Goal: Task Accomplishment & Management: Complete application form

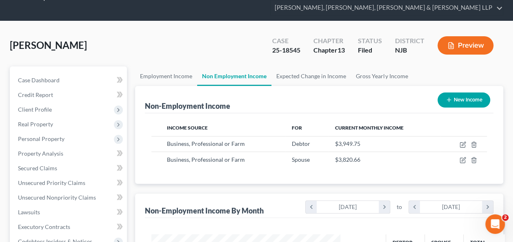
scroll to position [145, 205]
click at [306, 97] on div "Non-Employment Income New Income" at bounding box center [319, 99] width 349 height 27
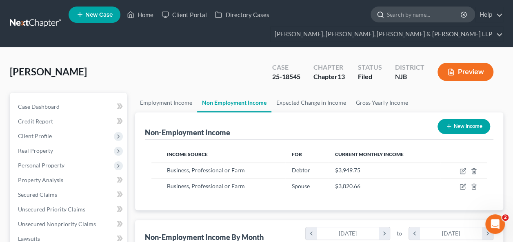
click at [412, 17] on input "search" at bounding box center [424, 14] width 75 height 15
click at [397, 11] on input "search" at bounding box center [424, 14] width 75 height 15
drag, startPoint x: 397, startPoint y: 11, endPoint x: 389, endPoint y: 8, distance: 8.8
click at [389, 8] on input "search" at bounding box center [424, 14] width 75 height 15
paste input "[PERSON_NAME] -C13- 25-16941-JKS"
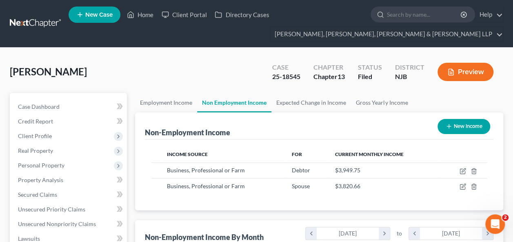
type input "[PERSON_NAME] -C13- 25-16941-JKS"
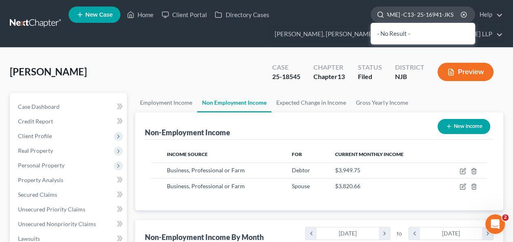
click at [403, 13] on input "[PERSON_NAME] -C13- 25-16941-JKS" at bounding box center [424, 14] width 75 height 15
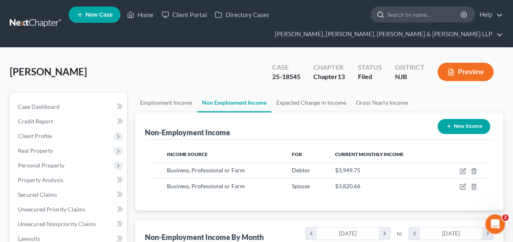
paste input "[PERSON_NAME] -C13- 25-16941-JKS"
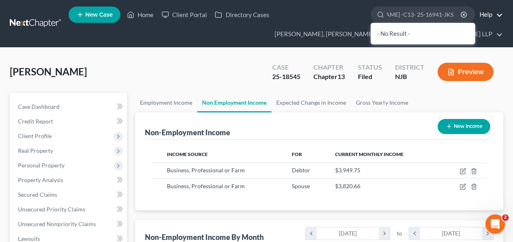
drag, startPoint x: 406, startPoint y: 16, endPoint x: 486, endPoint y: 14, distance: 80.0
click at [486, 14] on ul "New Case Home Client Portal Directory Cases [PERSON_NAME] -C13- 25-16941-JKS - …" at bounding box center [286, 23] width 435 height 39
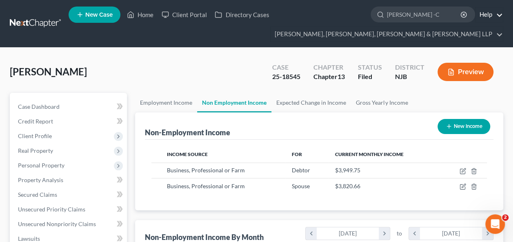
scroll to position [0, 0]
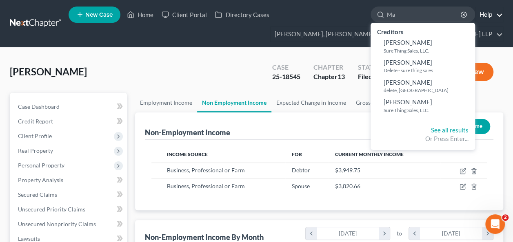
type input "M"
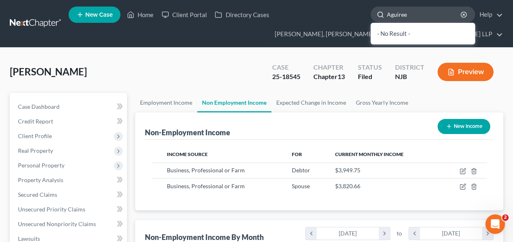
type input "[PERSON_NAME]"
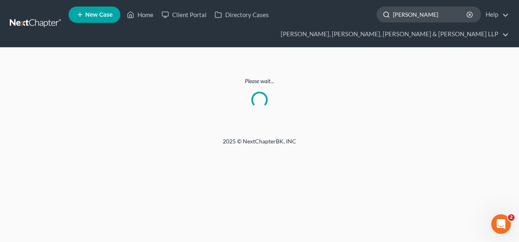
click at [408, 15] on input "[PERSON_NAME]" at bounding box center [430, 14] width 75 height 15
type input "[PERSON_NAME]"
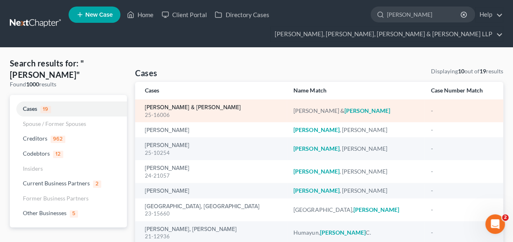
click at [160, 109] on link "[PERSON_NAME] & [PERSON_NAME]" at bounding box center [193, 108] width 96 height 6
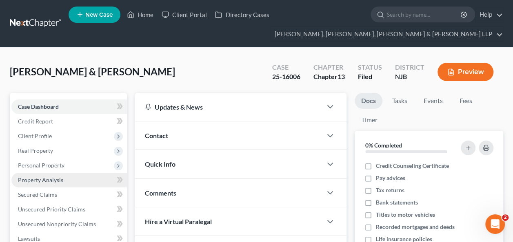
click at [45, 175] on link "Property Analysis" at bounding box center [68, 180] width 115 height 15
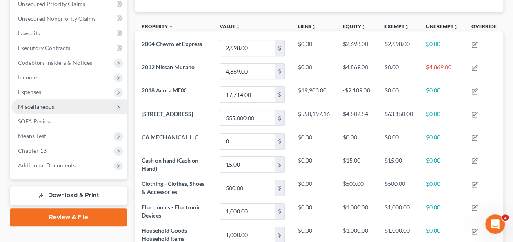
click at [27, 100] on span "Miscellaneous" at bounding box center [68, 107] width 115 height 15
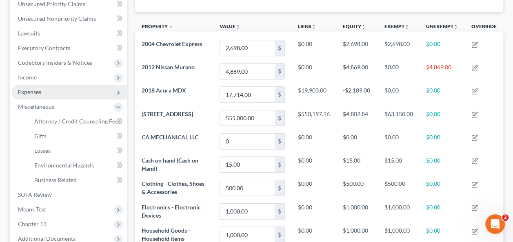
click at [24, 95] on span "Expenses" at bounding box center [68, 92] width 115 height 15
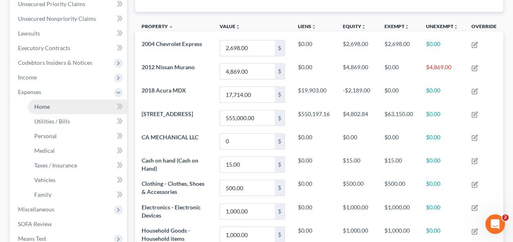
click at [34, 106] on link "Home" at bounding box center [77, 107] width 99 height 15
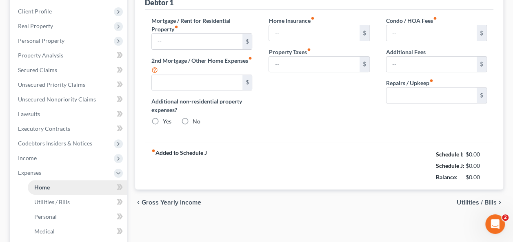
type input "2,067.00"
type input "0.00"
radio input "true"
type input "0.00"
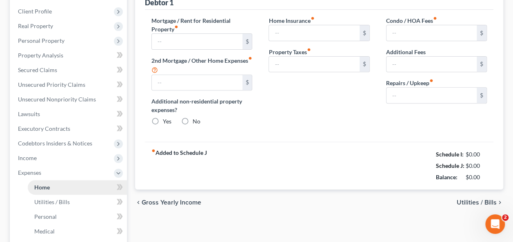
type input "0.00"
type input "200.00"
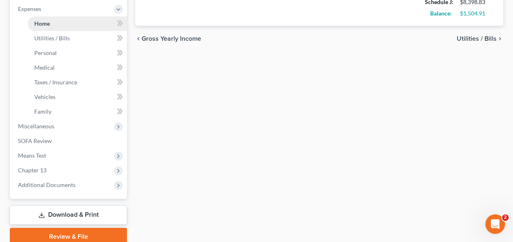
scroll to position [290, 0]
click at [446, 115] on div "Home Utilities / Bills Personal Medical Taxes / Insurance Vehicles Family Debto…" at bounding box center [319, 24] width 376 height 442
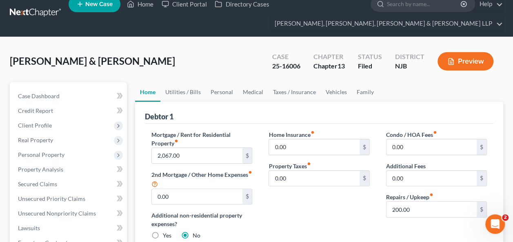
scroll to position [0, 0]
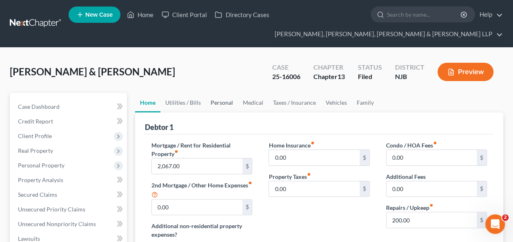
click at [206, 99] on link "Personal" at bounding box center [222, 103] width 32 height 20
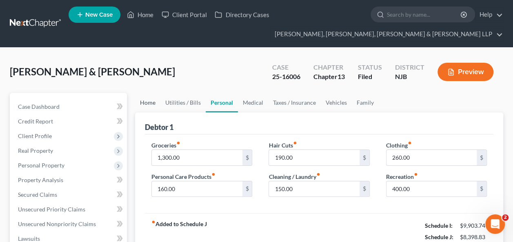
click at [149, 99] on link "Home" at bounding box center [147, 103] width 25 height 20
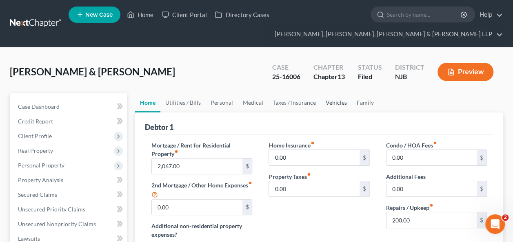
click at [339, 97] on link "Vehicles" at bounding box center [336, 103] width 31 height 20
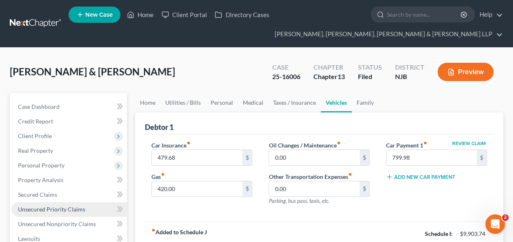
click at [73, 212] on span "Unsecured Priority Claims" at bounding box center [51, 209] width 67 height 7
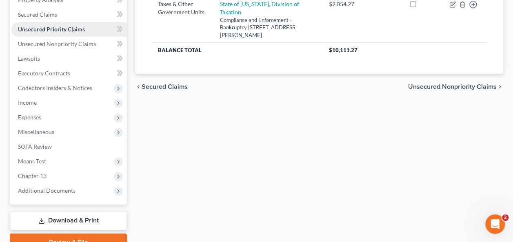
scroll to position [182, 0]
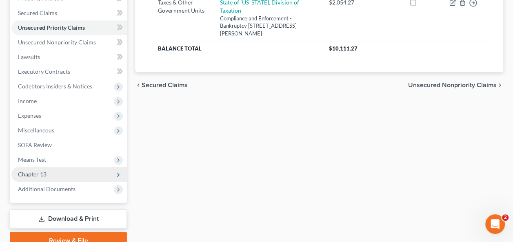
click at [58, 175] on span "Chapter 13" at bounding box center [68, 174] width 115 height 15
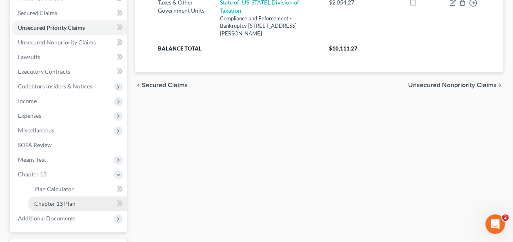
click at [74, 206] on span "Chapter 13 Plan" at bounding box center [54, 203] width 41 height 7
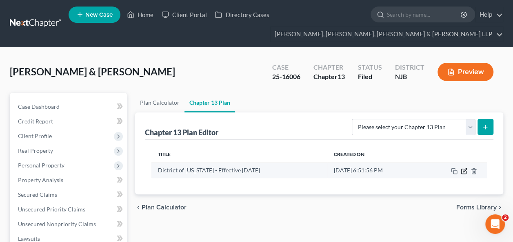
click at [463, 168] on icon "button" at bounding box center [464, 171] width 7 height 7
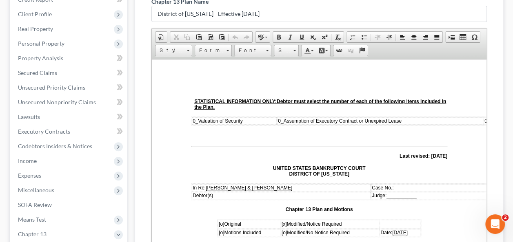
scroll to position [126, 0]
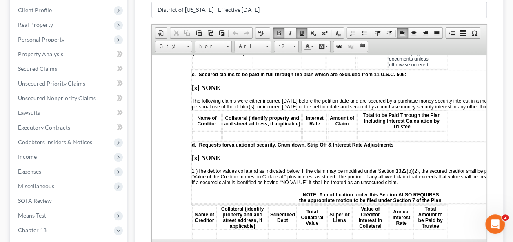
drag, startPoint x: 483, startPoint y: 74, endPoint x: 642, endPoint y: 216, distance: 212.7
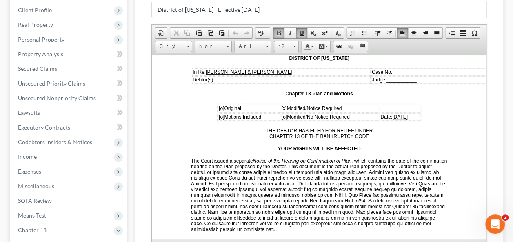
scroll to position [0, 0]
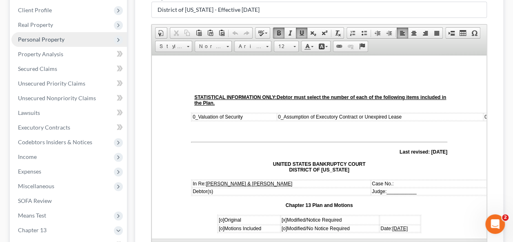
click at [55, 43] on span "Personal Property" at bounding box center [68, 39] width 115 height 15
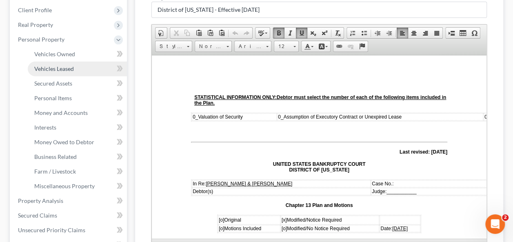
click at [63, 71] on span "Vehicles Leased" at bounding box center [54, 68] width 40 height 7
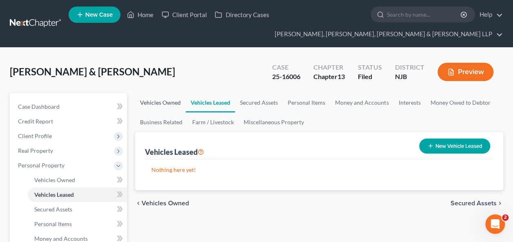
click at [162, 99] on link "Vehicles Owned" at bounding box center [160, 103] width 51 height 20
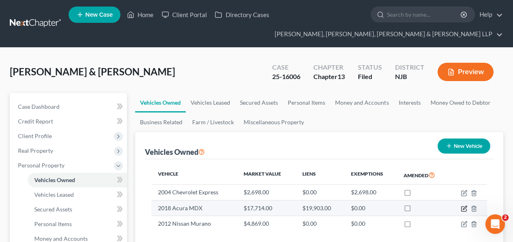
click at [463, 208] on icon "button" at bounding box center [465, 208] width 4 height 4
select select "0"
select select "8"
select select "2"
select select "1"
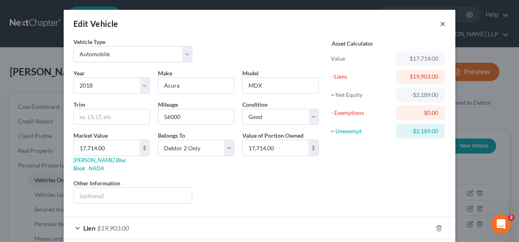
click at [440, 22] on button "×" at bounding box center [443, 24] width 6 height 10
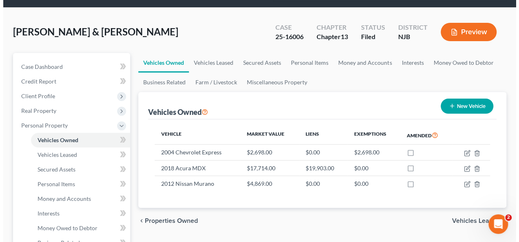
scroll to position [42, 0]
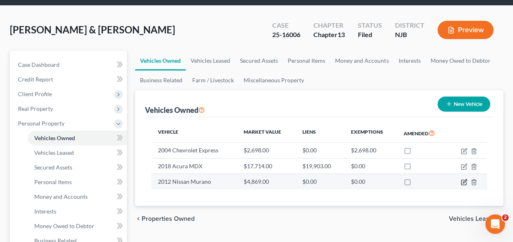
click at [465, 182] on icon "button" at bounding box center [464, 182] width 7 height 7
select select "0"
select select "14"
select select "2"
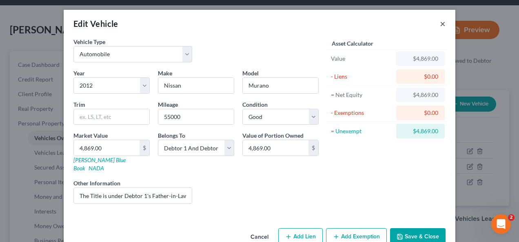
click at [440, 20] on button "×" at bounding box center [443, 24] width 6 height 10
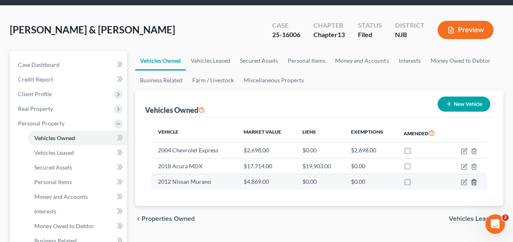
click at [475, 180] on icon "button" at bounding box center [474, 182] width 4 height 5
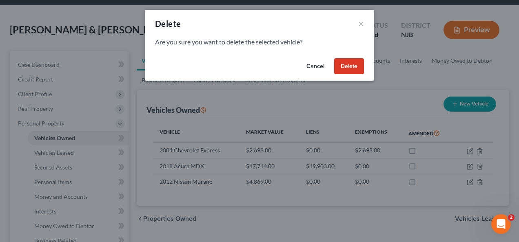
click at [344, 64] on button "Delete" at bounding box center [349, 66] width 30 height 16
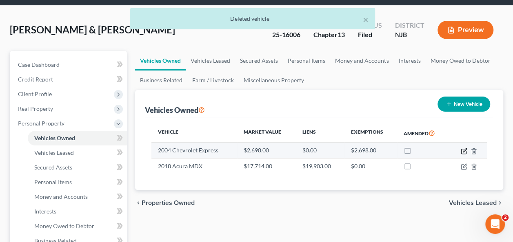
click at [462, 150] on icon "button" at bounding box center [464, 151] width 7 height 7
select select "0"
select select "22"
select select "2"
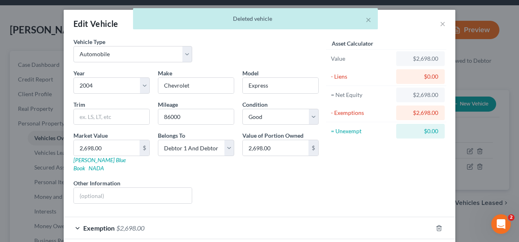
click at [399, 198] on div "Asset Calculator Value $2,698.00 - Liens $0.00 = Net Equity $2,698.00 - Exempti…" at bounding box center [386, 124] width 127 height 173
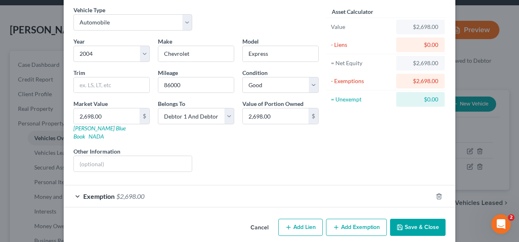
click at [316, 186] on div "Exemption $2,698.00" at bounding box center [248, 197] width 369 height 22
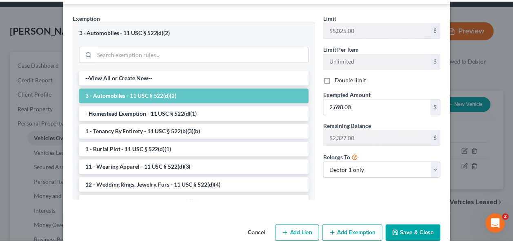
scroll to position [238, 0]
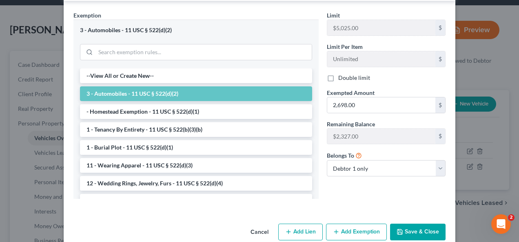
click at [426, 236] on div "Cancel Add Lien Add Lease Add Exemption Save & Close" at bounding box center [260, 234] width 392 height 27
click at [426, 224] on button "Save & Close" at bounding box center [417, 232] width 55 height 17
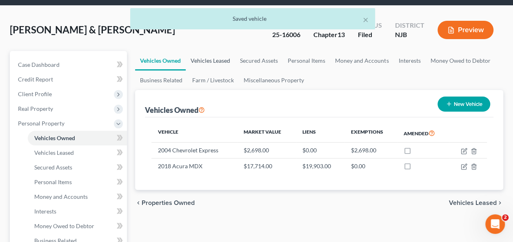
click at [220, 62] on link "Vehicles Leased" at bounding box center [210, 61] width 49 height 20
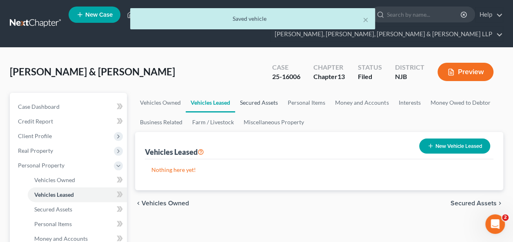
click at [264, 105] on link "Secured Assets" at bounding box center [259, 103] width 48 height 20
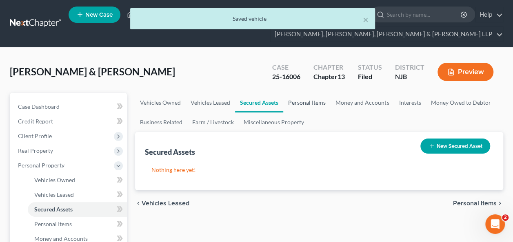
click at [309, 104] on link "Personal Items" at bounding box center [306, 103] width 47 height 20
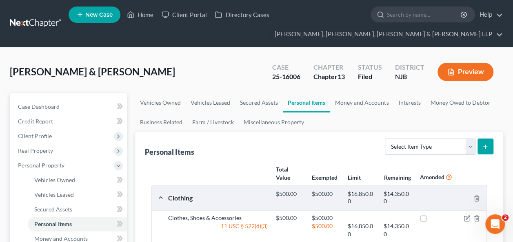
click at [305, 209] on div "Clothing $500.00 $500.00 $16,850.00 $14,350.00" at bounding box center [317, 198] width 331 height 25
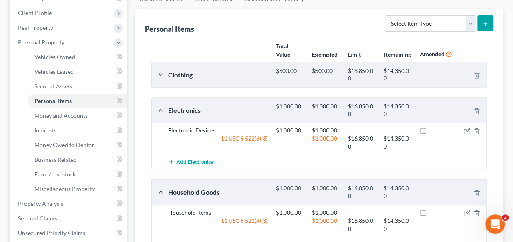
scroll to position [124, 0]
click at [304, 78] on div "$500.00" at bounding box center [290, 74] width 36 height 15
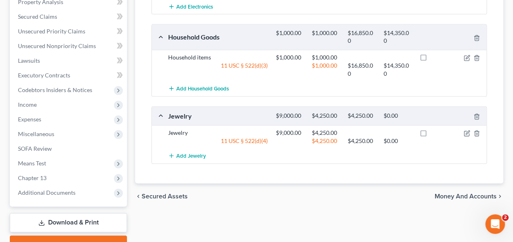
scroll to position [349, 0]
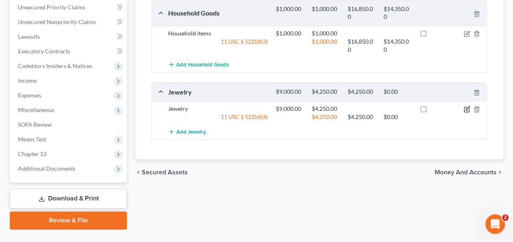
click at [469, 106] on icon "button" at bounding box center [467, 109] width 7 height 7
click at [468, 107] on icon "button" at bounding box center [468, 109] width 4 height 4
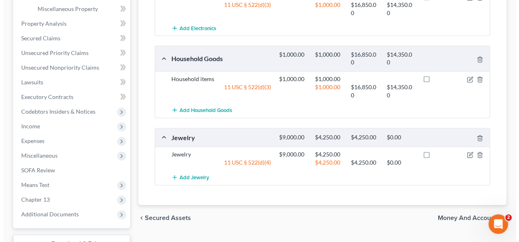
scroll to position [314, 0]
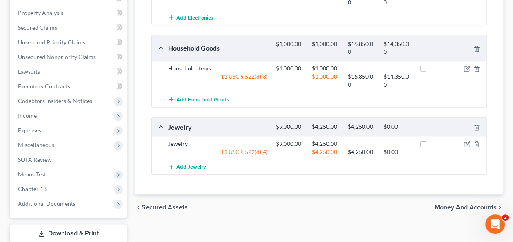
click at [470, 143] on div at bounding box center [469, 144] width 36 height 8
click at [465, 141] on icon "button" at bounding box center [467, 144] width 7 height 7
click at [375, 127] on div "$4,250.00" at bounding box center [362, 127] width 36 height 8
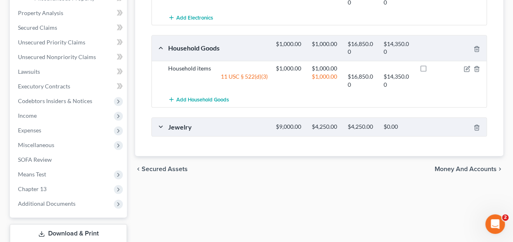
click at [308, 118] on div "Jewelry $9,000.00 $4,250.00 $4,250.00 $0.00" at bounding box center [317, 127] width 331 height 18
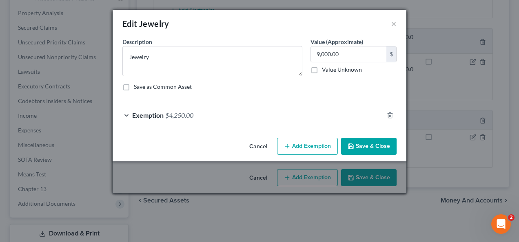
click at [389, 17] on div "Edit Jewelry ×" at bounding box center [260, 24] width 294 height 28
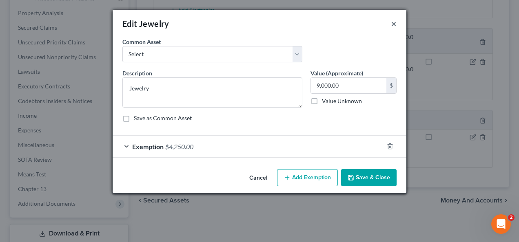
click at [391, 22] on button "×" at bounding box center [394, 24] width 6 height 10
click at [397, 23] on div "Edit Jewelry ×" at bounding box center [260, 24] width 294 height 28
click at [395, 24] on button "×" at bounding box center [394, 24] width 6 height 10
click at [391, 26] on button "×" at bounding box center [394, 24] width 6 height 10
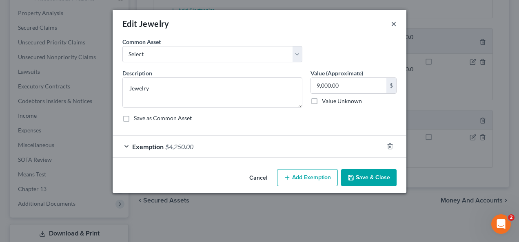
click at [394, 23] on button "×" at bounding box center [394, 24] width 6 height 10
click at [393, 24] on button "×" at bounding box center [394, 24] width 6 height 10
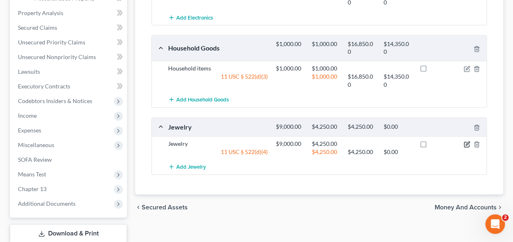
click at [464, 142] on icon "button" at bounding box center [467, 144] width 7 height 7
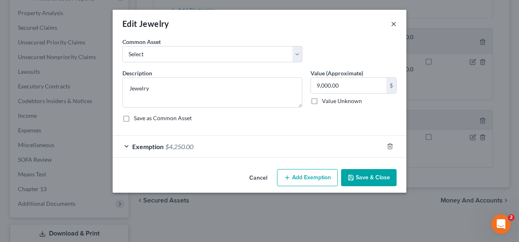
click at [395, 22] on button "×" at bounding box center [394, 24] width 6 height 10
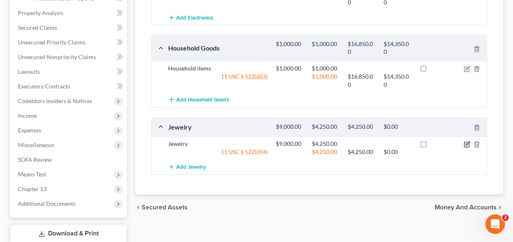
click at [469, 142] on icon "button" at bounding box center [468, 144] width 4 height 4
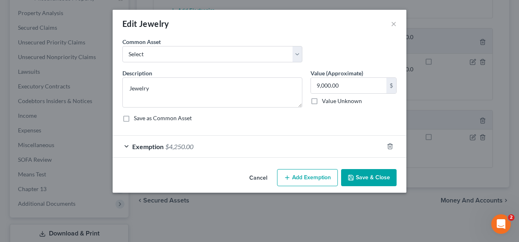
click at [274, 158] on div "An exemption set must first be selected from the Filing Information section. Co…" at bounding box center [260, 102] width 294 height 129
click at [250, 146] on div "Exemption $4,250.00" at bounding box center [248, 147] width 271 height 22
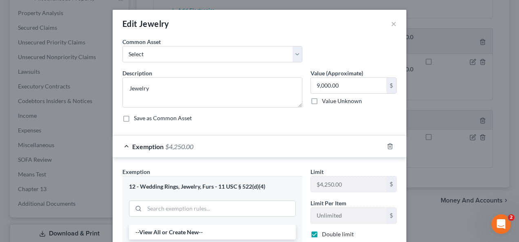
click at [369, 118] on div "Save as Common Asset" at bounding box center [259, 118] width 274 height 8
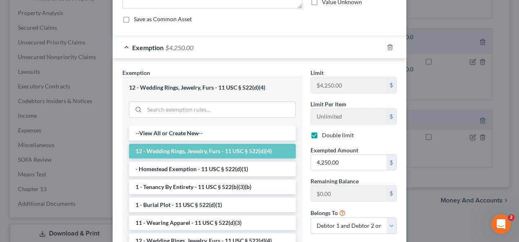
scroll to position [170, 0]
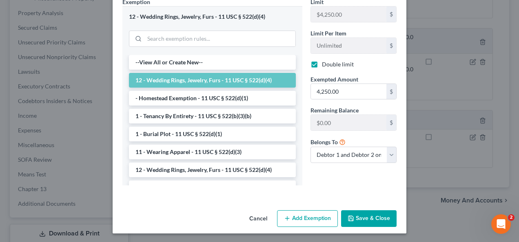
click at [313, 220] on button "Add Exemption" at bounding box center [307, 219] width 61 height 17
select select "2"
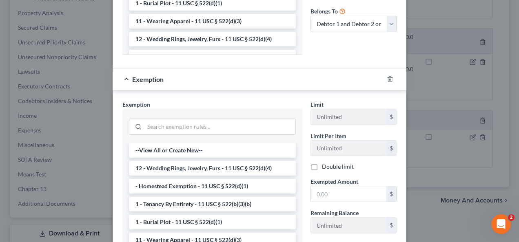
scroll to position [303, 0]
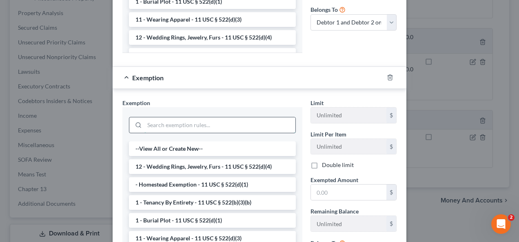
click at [210, 125] on input "search" at bounding box center [219, 126] width 151 height 16
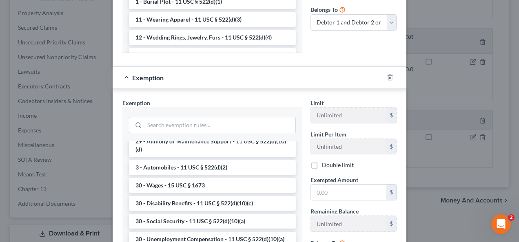
scroll to position [138, 0]
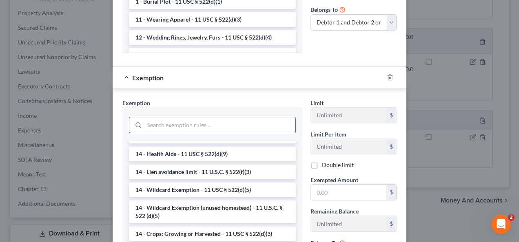
click at [161, 119] on input "search" at bounding box center [219, 126] width 151 height 16
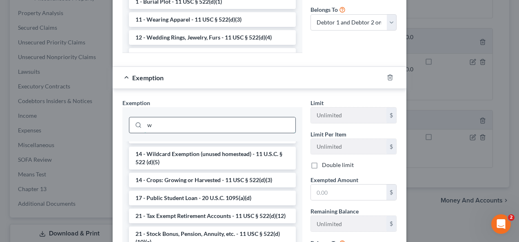
scroll to position [0, 0]
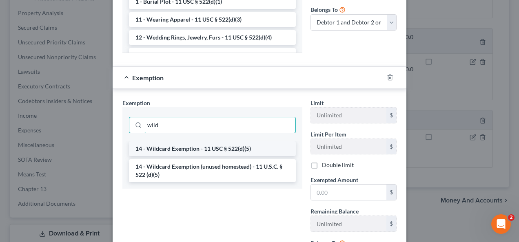
type input "wild"
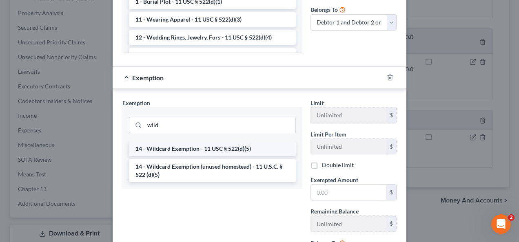
click at [185, 149] on li "14 - Wildcard Exemption - 11 USC § 522(d)(5)" at bounding box center [212, 149] width 167 height 15
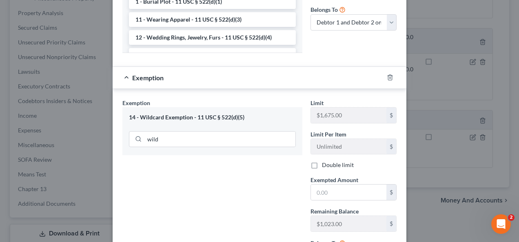
click at [283, 186] on div "Exemption Set must be selected for CA. Exemption * 14 - Wildcard Exemption - 11…" at bounding box center [212, 185] width 188 height 172
click at [266, 204] on div "Exemption Set must be selected for CA. Exemption * 14 - Wildcard Exemption - 11…" at bounding box center [212, 185] width 188 height 172
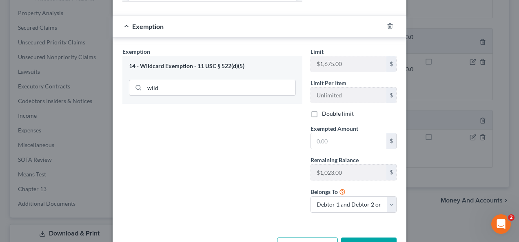
scroll to position [356, 0]
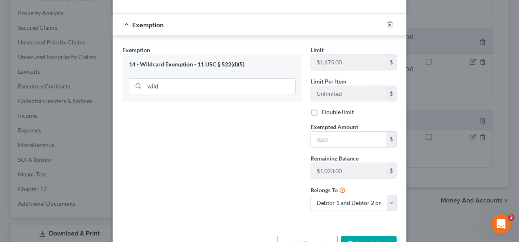
click at [262, 166] on div "Exemption Set must be selected for CA. Exemption * 14 - Wildcard Exemption - 11…" at bounding box center [212, 132] width 188 height 172
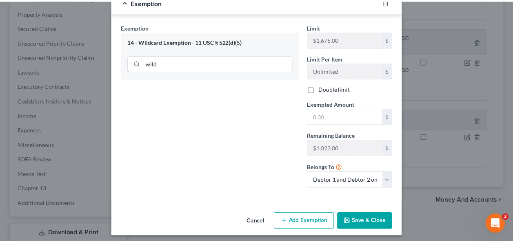
scroll to position [380, 0]
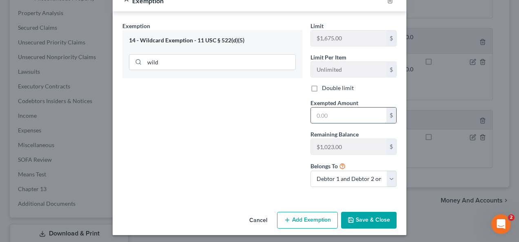
click at [347, 114] on input "text" at bounding box center [348, 116] width 75 height 16
type input "1"
type input "1,023"
click at [373, 217] on button "Save & Close" at bounding box center [368, 220] width 55 height 17
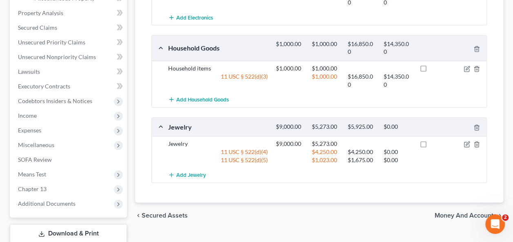
click at [206, 140] on div "Jewelry" at bounding box center [218, 144] width 108 height 8
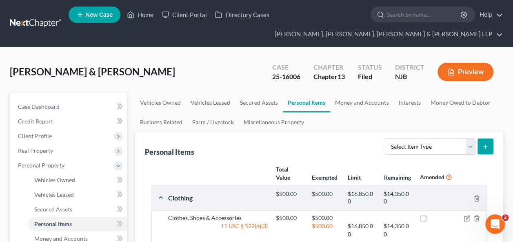
scroll to position [0, 0]
click at [349, 111] on link "Money and Accounts" at bounding box center [361, 103] width 63 height 20
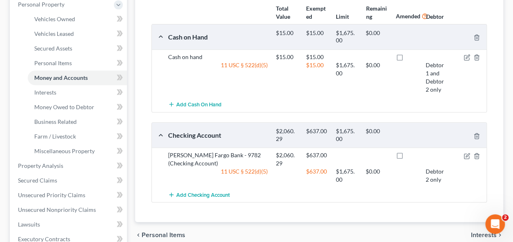
scroll to position [163, 0]
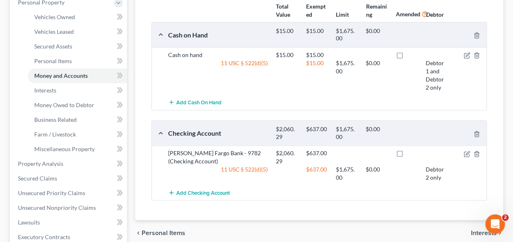
click at [337, 104] on div "Add Cash on Hand" at bounding box center [325, 102] width 323 height 15
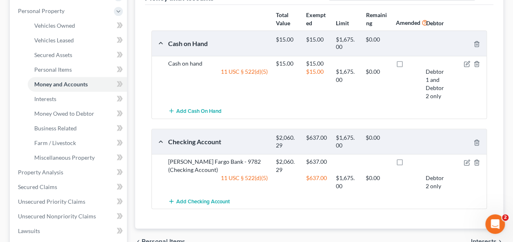
scroll to position [154, 0]
click at [323, 104] on div "Add Cash on Hand" at bounding box center [325, 111] width 323 height 15
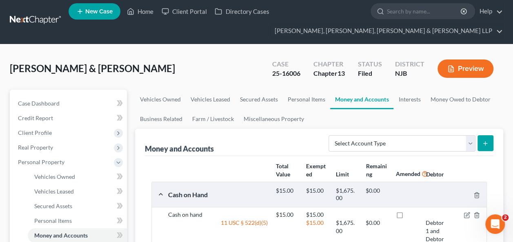
scroll to position [2, 0]
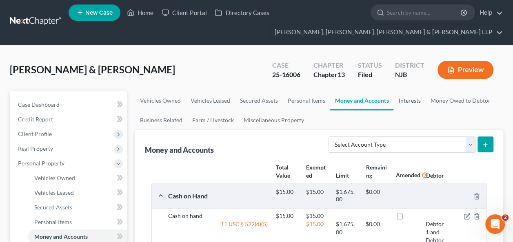
click at [405, 98] on link "Interests" at bounding box center [409, 101] width 32 height 20
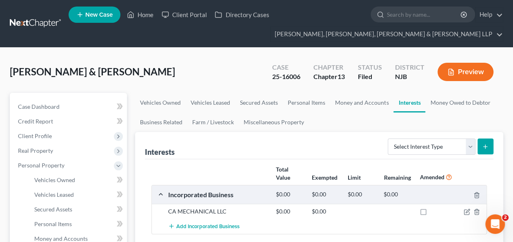
click at [333, 137] on div "Interests Select Interest Type 401K Annuity Bond Education IRA Government Bond …" at bounding box center [319, 145] width 349 height 27
click at [161, 107] on link "Vehicles Owned" at bounding box center [160, 103] width 51 height 20
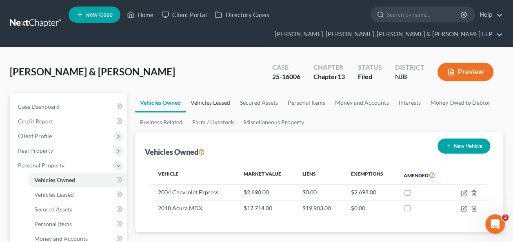
click at [201, 108] on link "Vehicles Leased" at bounding box center [210, 103] width 49 height 20
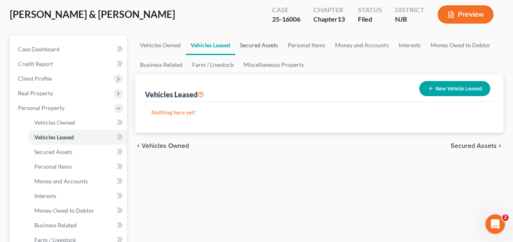
click at [264, 44] on link "Secured Assets" at bounding box center [259, 46] width 48 height 20
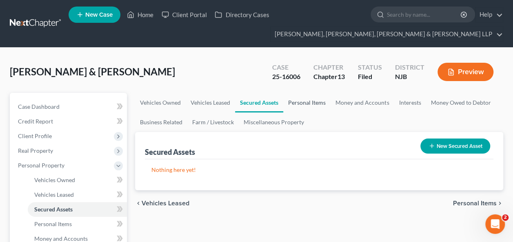
click at [312, 104] on link "Personal Items" at bounding box center [306, 103] width 47 height 20
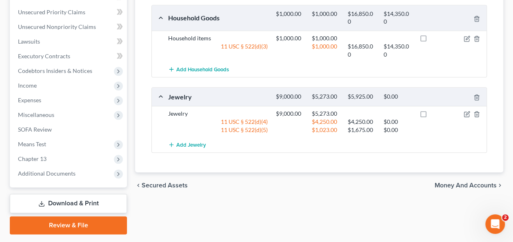
scroll to position [366, 0]
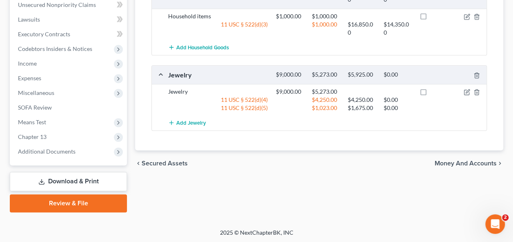
click at [385, 90] on div at bounding box center [398, 92] width 36 height 8
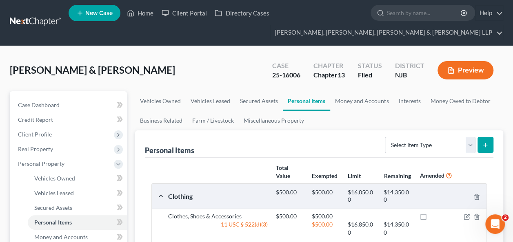
scroll to position [0, 0]
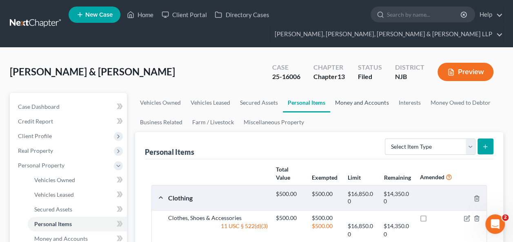
click at [379, 106] on link "Money and Accounts" at bounding box center [361, 103] width 63 height 20
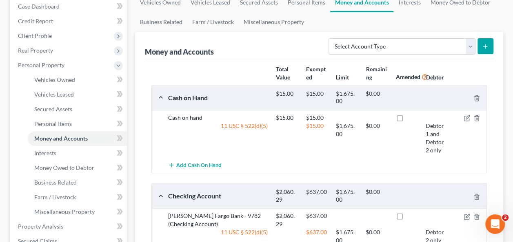
scroll to position [104, 0]
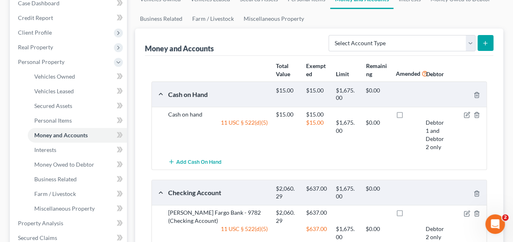
click at [353, 202] on div "Checking Account $2,060.29 $637.00 $1,675.00 $0.00" at bounding box center [317, 192] width 331 height 25
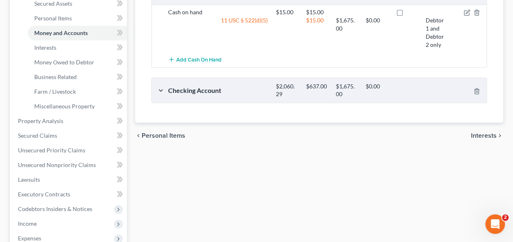
scroll to position [207, 0]
click at [360, 82] on div "$1,675.00" at bounding box center [347, 89] width 30 height 15
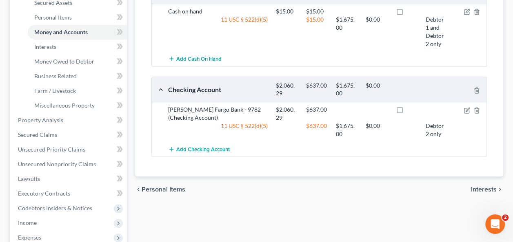
click at [283, 170] on div "Total Value Exempted Limit Remaining Amended Debtor Cash on Hand $15.00 $15.00 …" at bounding box center [319, 65] width 349 height 224
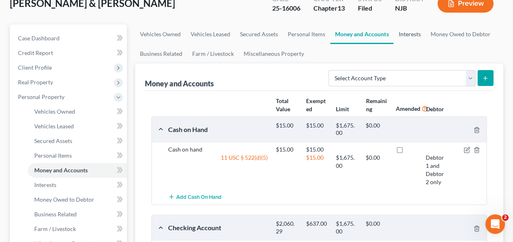
click at [409, 38] on link "Interests" at bounding box center [409, 34] width 32 height 20
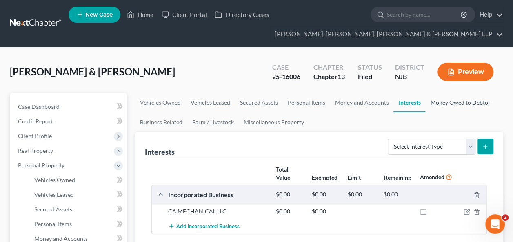
click at [457, 100] on link "Money Owed to Debtor" at bounding box center [460, 103] width 70 height 20
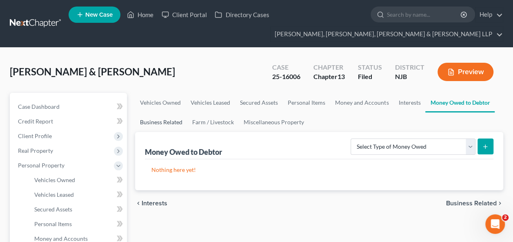
click at [167, 120] on link "Business Related" at bounding box center [161, 123] width 52 height 20
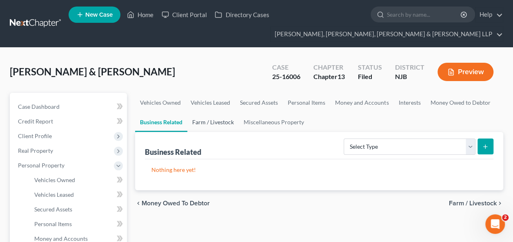
click at [209, 125] on link "Farm / Livestock" at bounding box center [212, 123] width 51 height 20
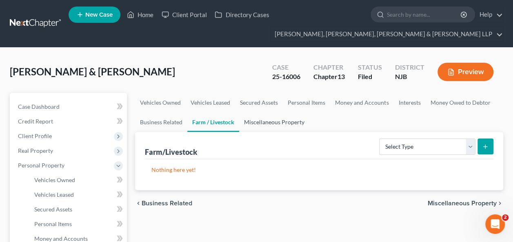
click at [275, 124] on link "Miscellaneous Property" at bounding box center [274, 123] width 70 height 20
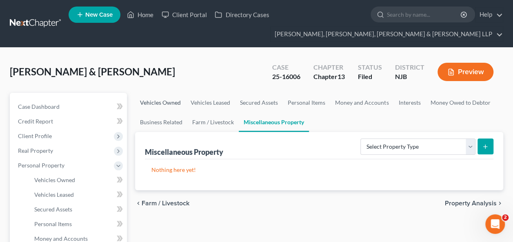
click at [158, 97] on link "Vehicles Owned" at bounding box center [160, 103] width 51 height 20
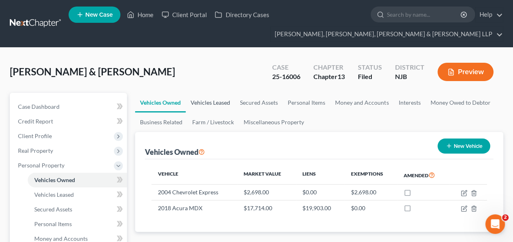
click at [206, 104] on link "Vehicles Leased" at bounding box center [210, 103] width 49 height 20
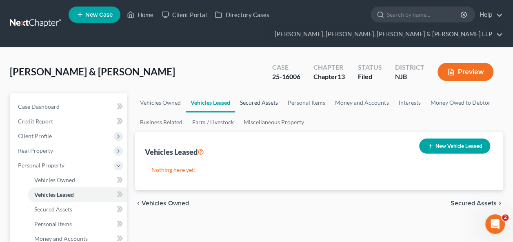
click at [262, 95] on link "Secured Assets" at bounding box center [259, 103] width 48 height 20
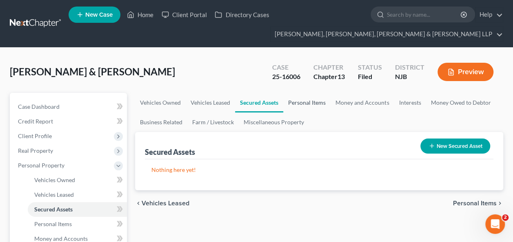
click at [302, 99] on link "Personal Items" at bounding box center [306, 103] width 47 height 20
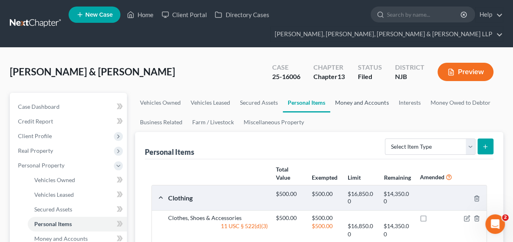
click at [368, 93] on link "Money and Accounts" at bounding box center [361, 103] width 63 height 20
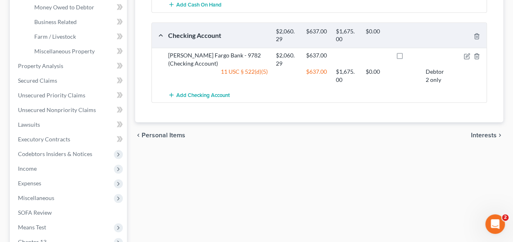
scroll to position [366, 0]
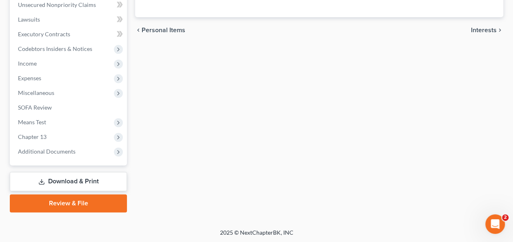
click at [97, 179] on link "Download & Print" at bounding box center [68, 181] width 117 height 19
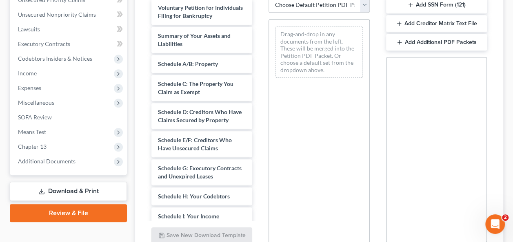
scroll to position [210, 0]
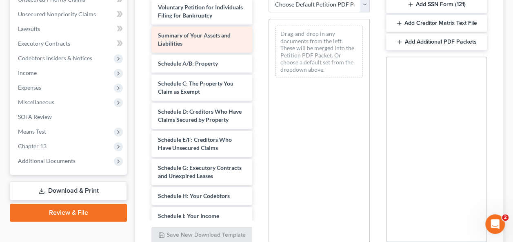
click at [259, 38] on div "Voluntary Petition for Individuals Filing for Bankruptcy Summary of Your Assets…" at bounding box center [202, 220] width 114 height 444
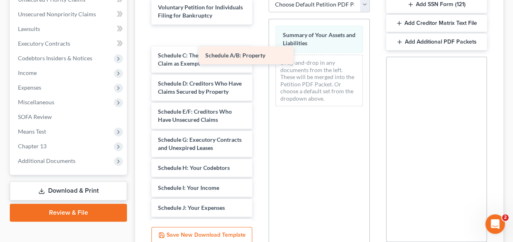
drag, startPoint x: 198, startPoint y: 44, endPoint x: 318, endPoint y: 67, distance: 122.9
click at [259, 67] on div "Schedule A/B: Property Voluntary Petition for Individuals Filing for Bankruptcy…" at bounding box center [202, 206] width 114 height 416
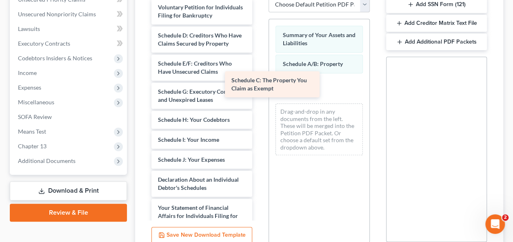
drag, startPoint x: 205, startPoint y: 48, endPoint x: 298, endPoint y: 96, distance: 105.3
click at [259, 96] on div "Schedule C: The Property You Claim as Exempt Voluntary Petition for Individuals…" at bounding box center [202, 182] width 114 height 368
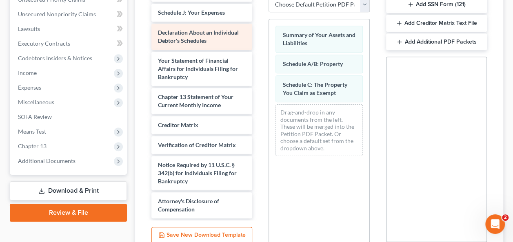
scroll to position [144, 0]
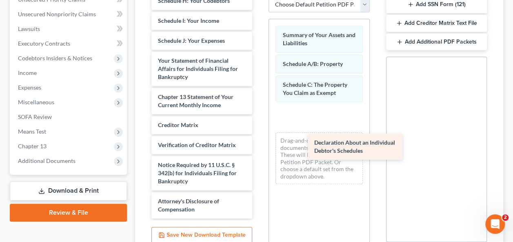
drag, startPoint x: 181, startPoint y: 29, endPoint x: 345, endPoint y: 150, distance: 203.9
click at [259, 150] on div "Declaration About an Individual Debtor's Schedules Voluntary Petition for Indiv…" at bounding box center [202, 49] width 114 height 340
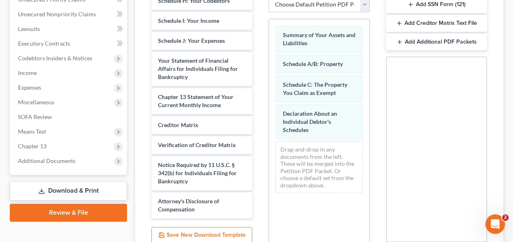
scroll to position [283, 0]
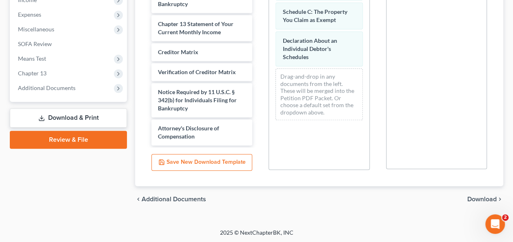
click at [486, 198] on span "Download" at bounding box center [481, 199] width 29 height 7
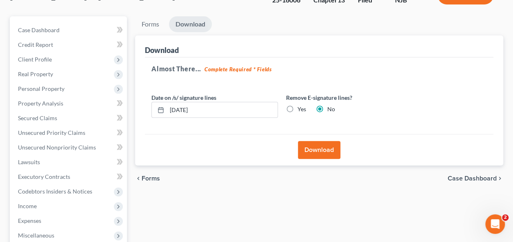
scroll to position [45, 0]
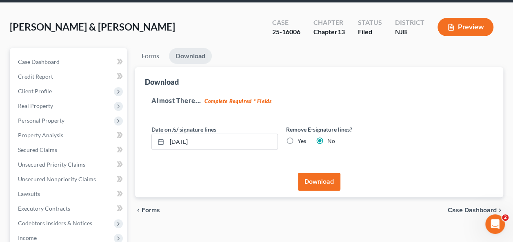
drag, startPoint x: 320, startPoint y: 180, endPoint x: 305, endPoint y: 146, distance: 37.1
click at [305, 146] on div "Download Almost There... Complete Required * Fields Date on /s/ signature lines…" at bounding box center [319, 132] width 368 height 131
click at [297, 137] on label "Yes" at bounding box center [301, 141] width 9 height 8
click at [301, 137] on input "Yes" at bounding box center [303, 139] width 5 height 5
radio input "true"
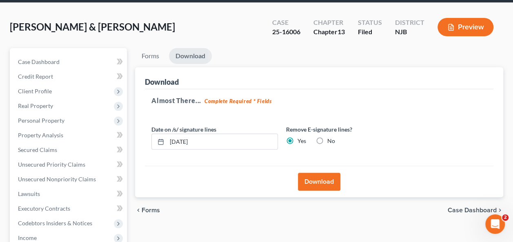
click at [327, 139] on label "No" at bounding box center [331, 141] width 8 height 8
click at [331, 139] on input "No" at bounding box center [333, 139] width 5 height 5
radio input "true"
radio input "false"
click at [316, 173] on button "Download" at bounding box center [319, 182] width 42 height 18
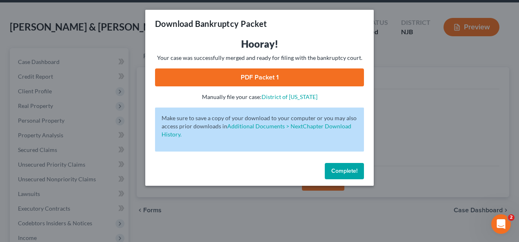
click at [201, 74] on link "PDF Packet 1" at bounding box center [259, 78] width 209 height 18
click at [429, 138] on div "Download Bankruptcy Packet Hooray! Your case was successfully merged and ready …" at bounding box center [259, 121] width 519 height 242
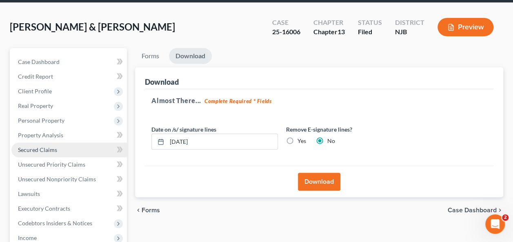
click at [79, 149] on link "Secured Claims" at bounding box center [68, 150] width 115 height 15
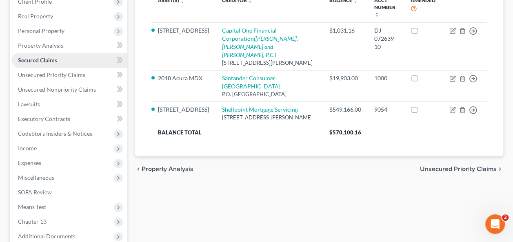
scroll to position [135, 0]
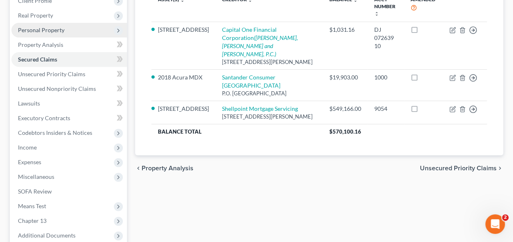
click at [62, 27] on span "Personal Property" at bounding box center [41, 30] width 47 height 7
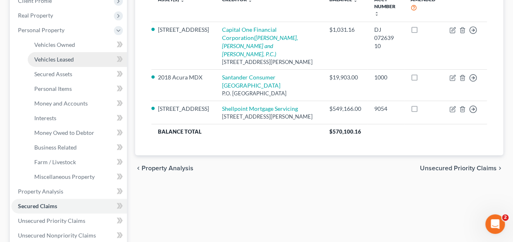
click at [66, 64] on link "Vehicles Leased" at bounding box center [77, 59] width 99 height 15
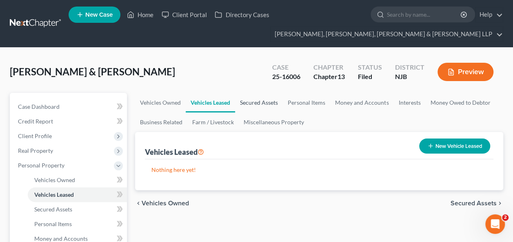
click at [256, 100] on link "Secured Assets" at bounding box center [259, 103] width 48 height 20
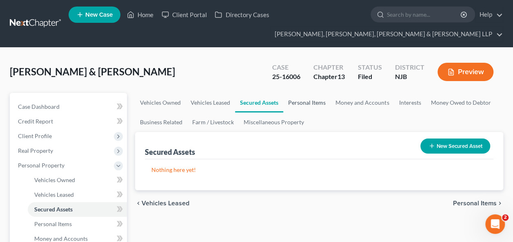
click at [317, 103] on link "Personal Items" at bounding box center [306, 103] width 47 height 20
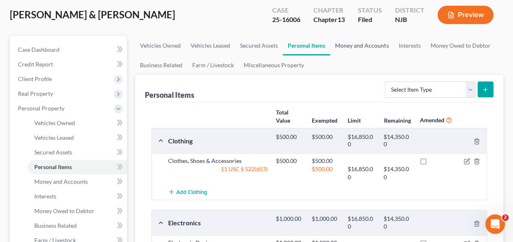
click at [357, 42] on link "Money and Accounts" at bounding box center [361, 46] width 63 height 20
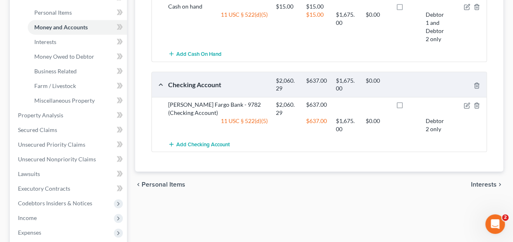
scroll to position [223, 0]
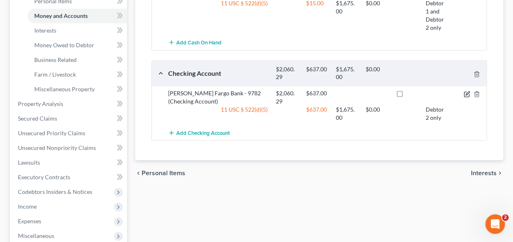
click at [466, 93] on icon "button" at bounding box center [468, 93] width 4 height 4
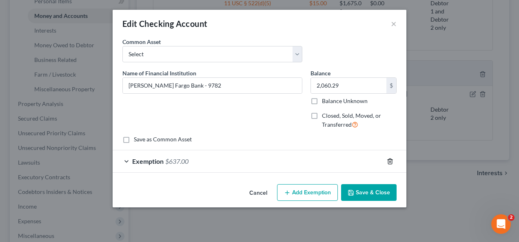
click at [390, 162] on line "button" at bounding box center [390, 162] width 0 height 2
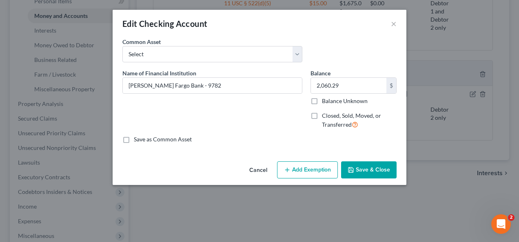
click at [371, 173] on button "Save & Close" at bounding box center [368, 170] width 55 height 17
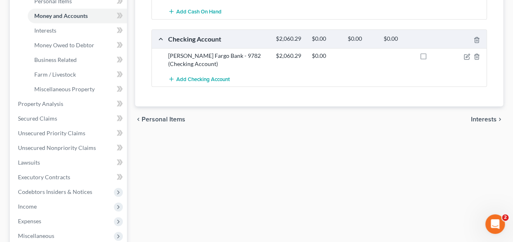
click at [395, 115] on div "chevron_left Personal Items Interests chevron_right" at bounding box center [319, 120] width 368 height 26
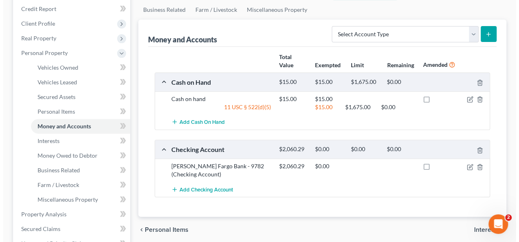
scroll to position [112, 0]
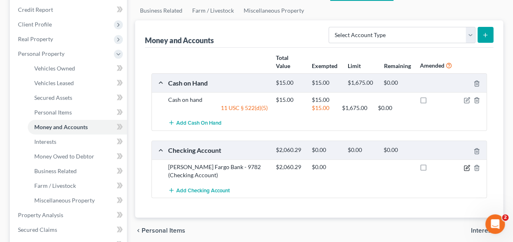
click at [468, 167] on icon "button" at bounding box center [467, 168] width 7 height 7
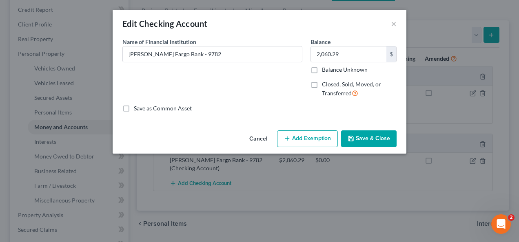
click at [464, 170] on div "Edit Checking Account × An exemption set must first be selected from the Filing…" at bounding box center [259, 121] width 519 height 242
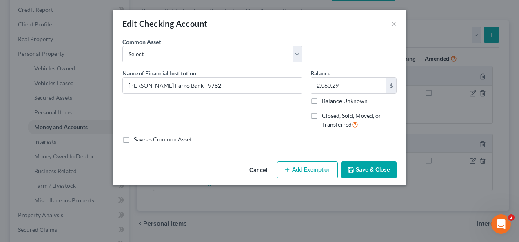
click at [309, 176] on button "Add Exemption" at bounding box center [307, 170] width 61 height 17
select select "2"
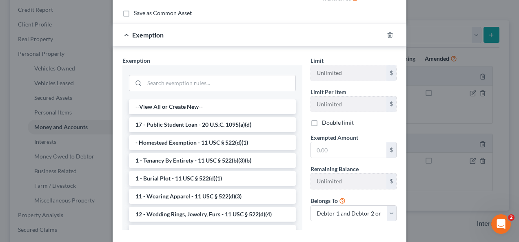
scroll to position [129, 0]
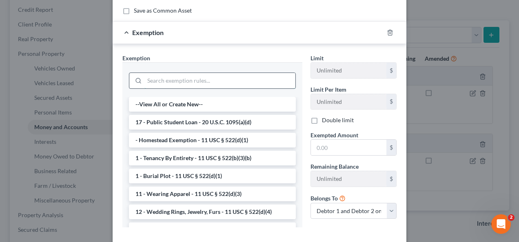
click at [242, 75] on input "search" at bounding box center [219, 81] width 151 height 16
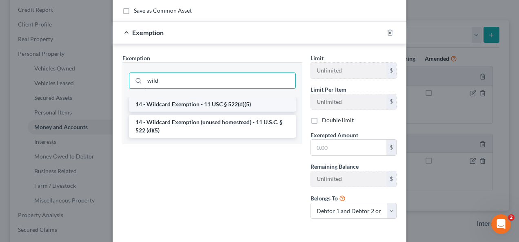
type input "wild"
click at [213, 101] on li "14 - Wildcard Exemption - 11 USC § 522(d)(5)" at bounding box center [212, 104] width 167 height 15
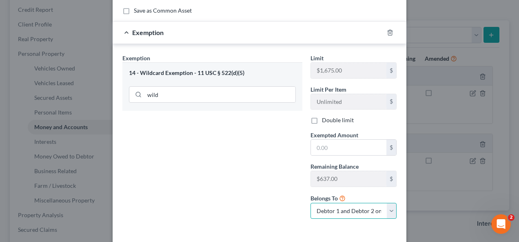
click at [390, 203] on select "Debtor 1 only Debtor 2 only Debtor 1 and Debtor 2 only" at bounding box center [354, 211] width 86 height 16
select select "0"
click at [311, 203] on select "Debtor 1 only Debtor 2 only Debtor 1 and Debtor 2 only" at bounding box center [354, 211] width 86 height 16
click at [335, 140] on input "text" at bounding box center [348, 148] width 75 height 16
click at [318, 144] on input "text" at bounding box center [348, 148] width 75 height 16
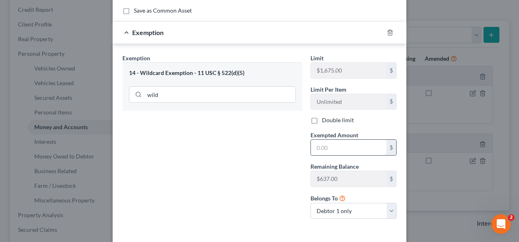
click at [328, 144] on input "text" at bounding box center [348, 148] width 75 height 16
type input "1,675"
click at [249, 159] on div "Exemption Set must be selected for CA. Exemption * 14 - Wildcard Exemption - 11…" at bounding box center [212, 140] width 188 height 172
click at [269, 167] on div "Exemption Set must be selected for CA. Exemption * 14 - Wildcard Exemption - 11…" at bounding box center [212, 140] width 188 height 172
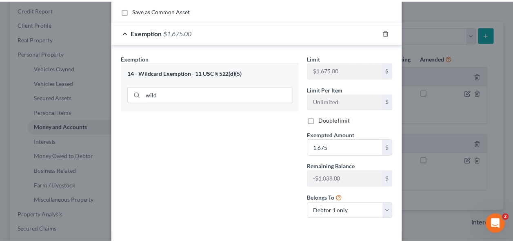
scroll to position [162, 0]
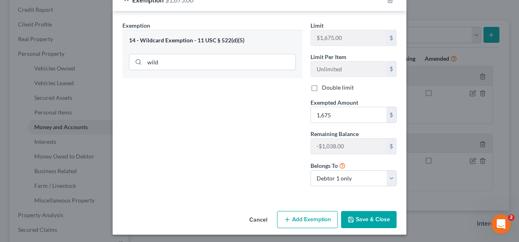
drag, startPoint x: 365, startPoint y: 220, endPoint x: 201, endPoint y: 144, distance: 181.1
click at [201, 144] on div "Edit Checking Account × An exemption set must first be selected from the Filing…" at bounding box center [260, 41] width 294 height 387
click at [346, 117] on input "1,675" at bounding box center [348, 115] width 75 height 16
click at [274, 134] on div "Exemption Set must be selected for CA. Exemption * 14 - Wildcard Exemption - 11…" at bounding box center [212, 107] width 188 height 172
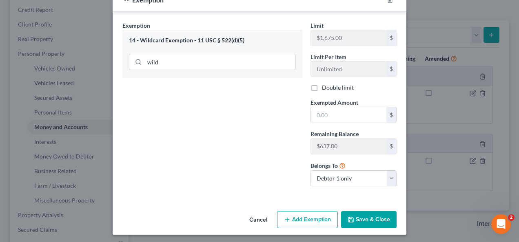
click at [350, 217] on icon "button" at bounding box center [351, 220] width 7 height 7
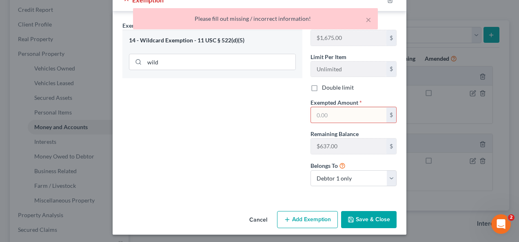
click at [315, 115] on input "text" at bounding box center [348, 115] width 75 height 16
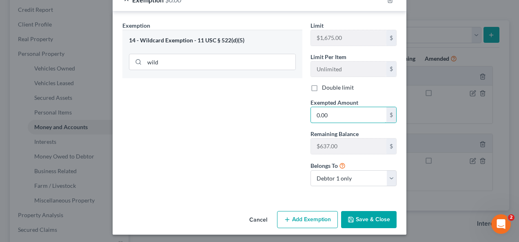
type input "0.00"
click at [362, 213] on button "Save & Close" at bounding box center [368, 219] width 55 height 17
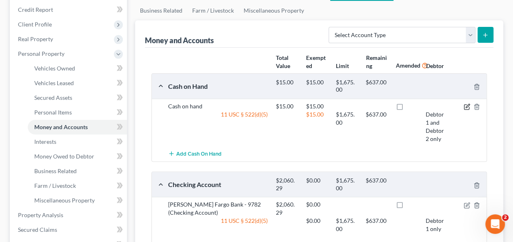
click at [467, 106] on icon "button" at bounding box center [468, 106] width 4 height 4
select select "2"
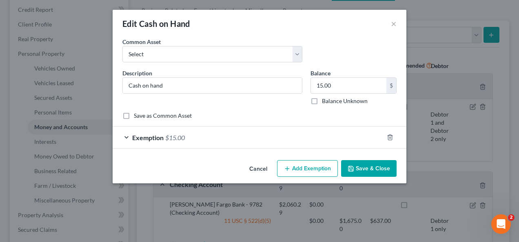
click at [322, 140] on div "Exemption $15.00" at bounding box center [248, 138] width 271 height 22
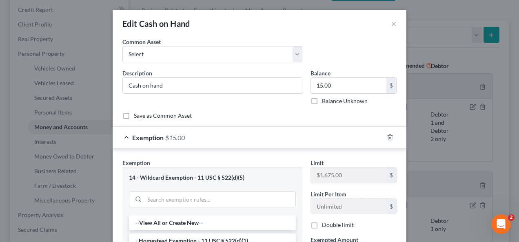
click at [322, 140] on div "Exemption $15.00" at bounding box center [248, 138] width 271 height 22
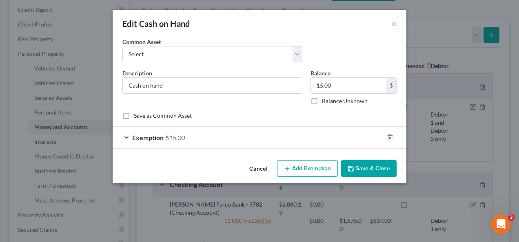
click at [387, 166] on button "Save & Close" at bounding box center [368, 168] width 55 height 17
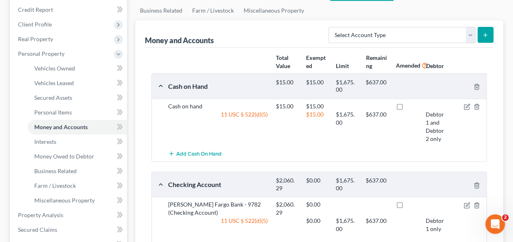
click at [403, 81] on div at bounding box center [406, 86] width 30 height 15
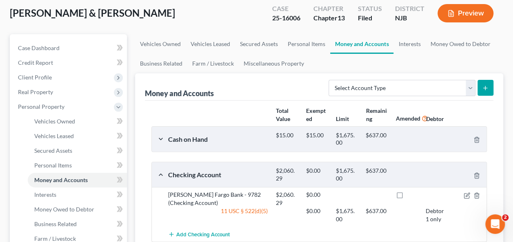
scroll to position [46, 0]
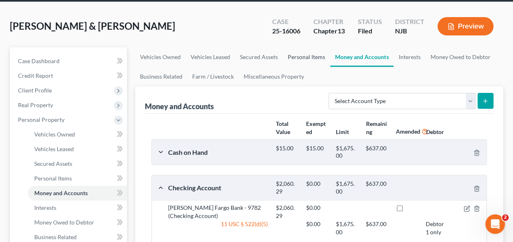
click at [298, 60] on link "Personal Items" at bounding box center [306, 57] width 47 height 20
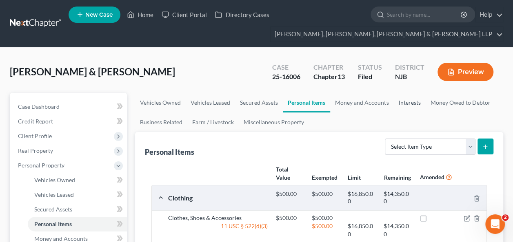
click at [410, 102] on link "Interests" at bounding box center [409, 103] width 32 height 20
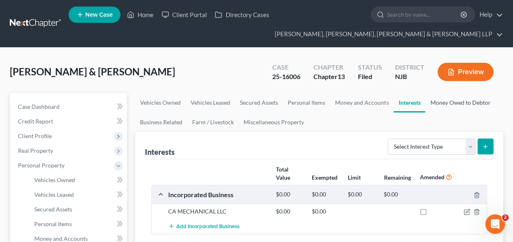
click at [460, 104] on link "Money Owed to Debtor" at bounding box center [460, 103] width 70 height 20
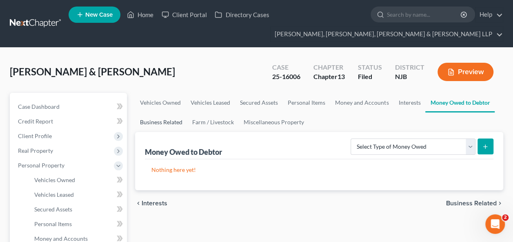
click at [177, 121] on link "Business Related" at bounding box center [161, 123] width 52 height 20
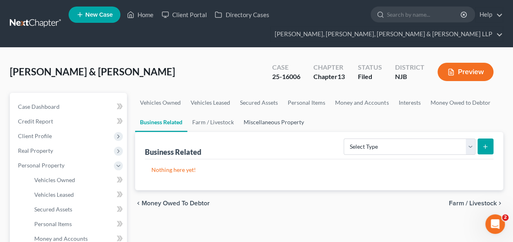
click at [277, 123] on link "Miscellaneous Property" at bounding box center [274, 123] width 70 height 20
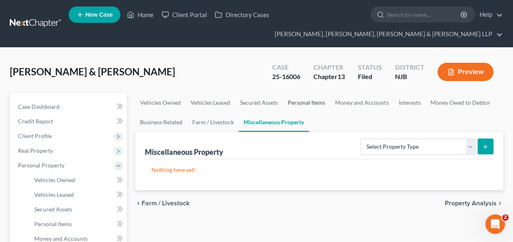
click at [305, 96] on link "Personal Items" at bounding box center [306, 103] width 47 height 20
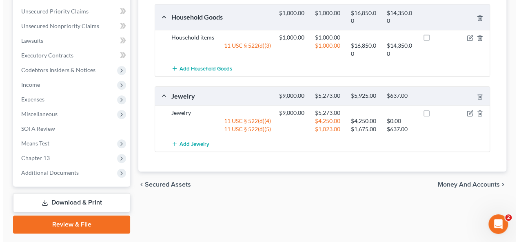
scroll to position [366, 0]
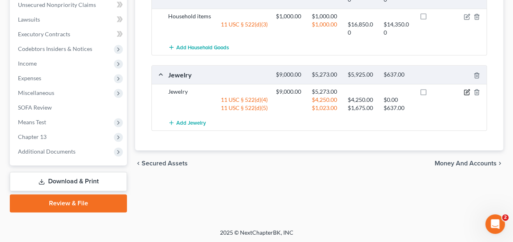
click at [465, 90] on icon "button" at bounding box center [467, 92] width 7 height 7
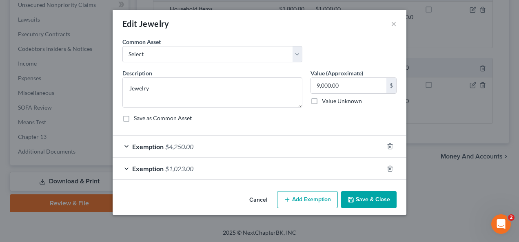
click at [309, 168] on div "Exemption $1,023.00" at bounding box center [248, 169] width 271 height 22
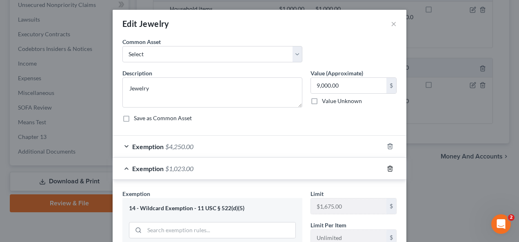
click at [390, 169] on line "button" at bounding box center [390, 170] width 0 height 2
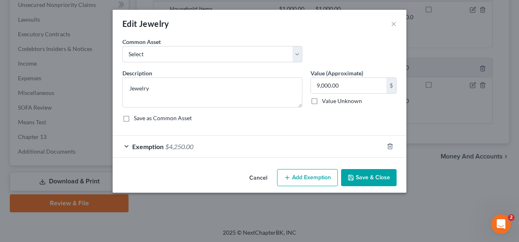
click at [265, 149] on div "Exemption $4,250.00" at bounding box center [248, 147] width 271 height 22
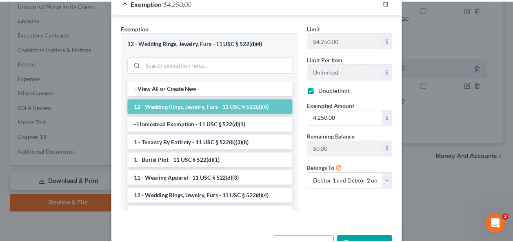
scroll to position [170, 0]
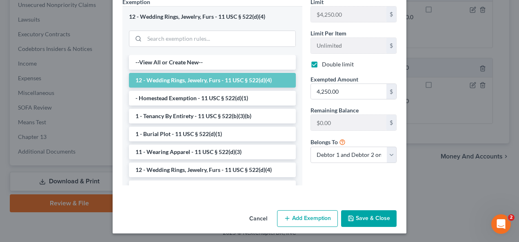
click at [365, 225] on button "Save & Close" at bounding box center [368, 219] width 55 height 17
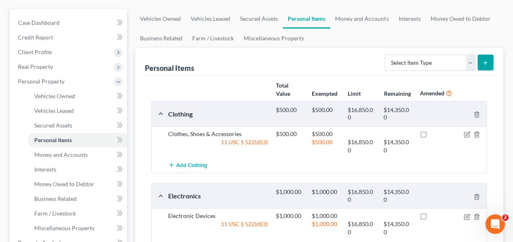
scroll to position [0, 0]
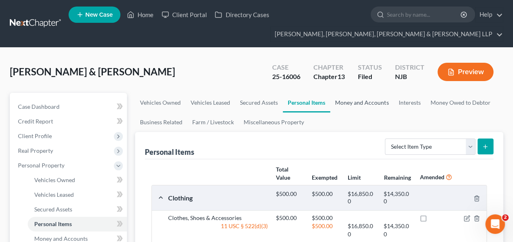
click at [357, 102] on link "Money and Accounts" at bounding box center [361, 103] width 63 height 20
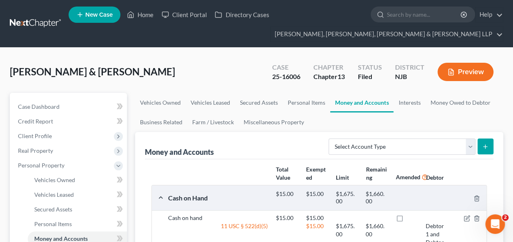
click at [347, 176] on strong "Limit" at bounding box center [342, 177] width 13 height 7
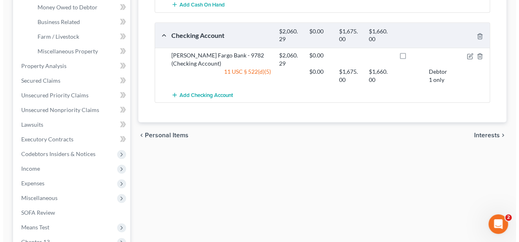
scroll to position [254, 0]
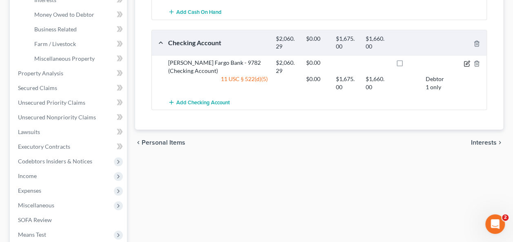
click at [466, 60] on icon "button" at bounding box center [467, 63] width 7 height 7
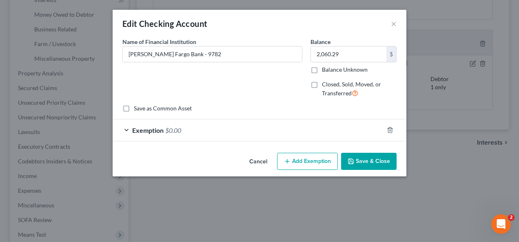
click at [302, 127] on div "Exemption $0.00" at bounding box center [248, 131] width 271 height 22
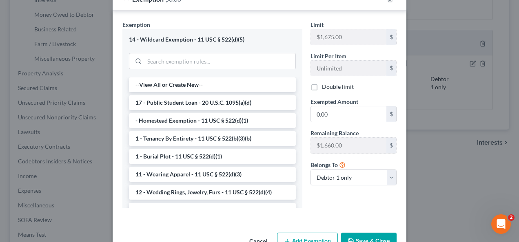
scroll to position [185, 0]
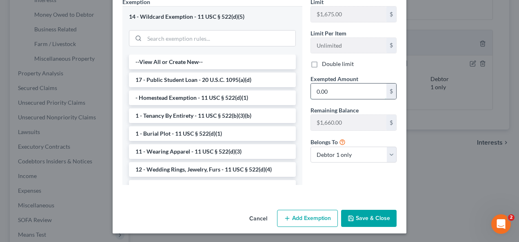
click at [324, 97] on input "0.00" at bounding box center [348, 92] width 75 height 16
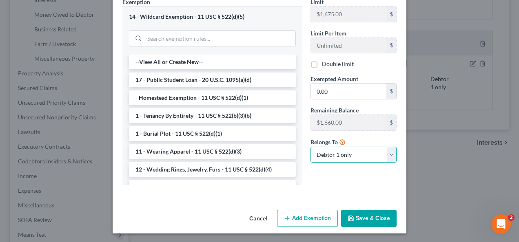
click at [374, 159] on select "Debtor 1 only Debtor 2 only Debtor 1 and Debtor 2 only" at bounding box center [354, 155] width 86 height 16
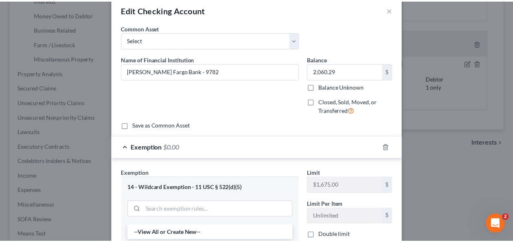
scroll to position [0, 0]
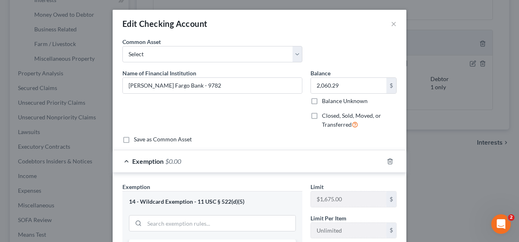
click at [399, 24] on div "Edit Checking Account ×" at bounding box center [260, 24] width 294 height 28
click at [391, 26] on button "×" at bounding box center [394, 24] width 6 height 10
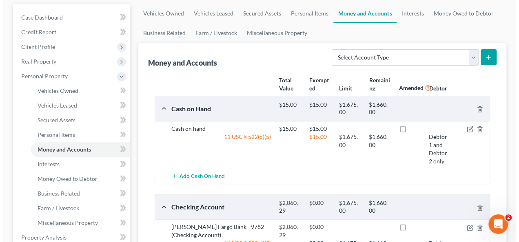
scroll to position [82, 0]
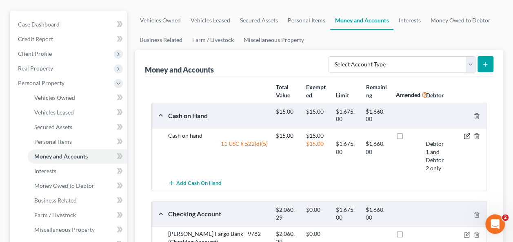
click at [467, 133] on icon "button" at bounding box center [467, 136] width 7 height 7
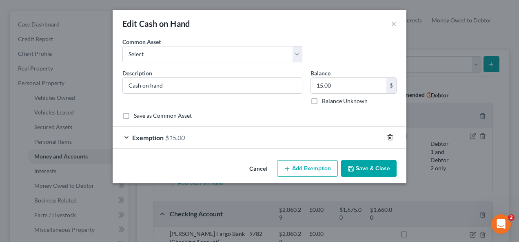
click at [392, 136] on icon "button" at bounding box center [390, 137] width 4 height 5
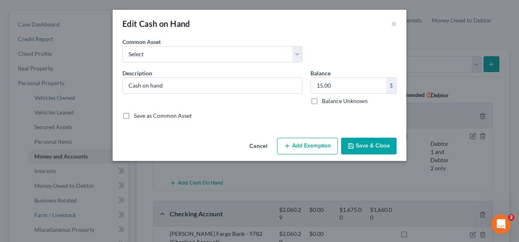
click at [363, 145] on button "Save & Close" at bounding box center [368, 146] width 55 height 17
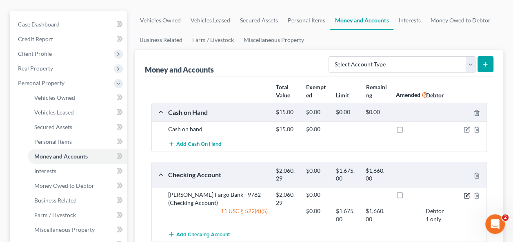
click at [465, 193] on icon "button" at bounding box center [467, 196] width 7 height 7
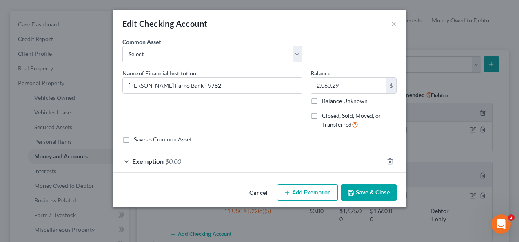
click at [359, 163] on div "Exemption $0.00" at bounding box center [248, 162] width 271 height 22
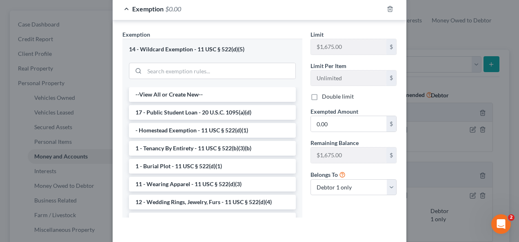
scroll to position [185, 0]
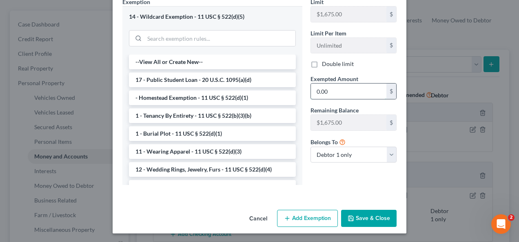
click at [335, 85] on input "0.00" at bounding box center [348, 92] width 75 height 16
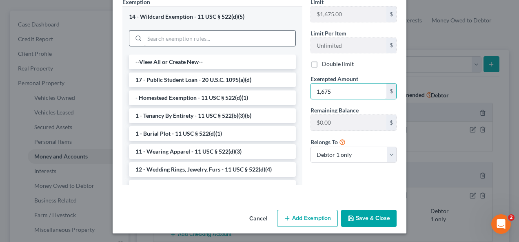
type input "1,675"
click at [249, 34] on input "search" at bounding box center [219, 39] width 151 height 16
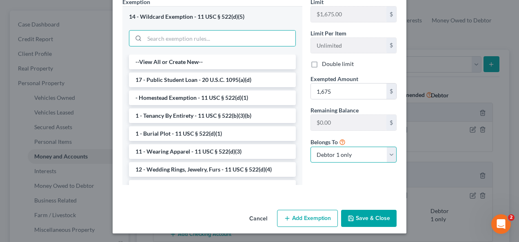
click at [373, 160] on select "Debtor 1 only Debtor 2 only Debtor 1 and Debtor 2 only" at bounding box center [354, 155] width 86 height 16
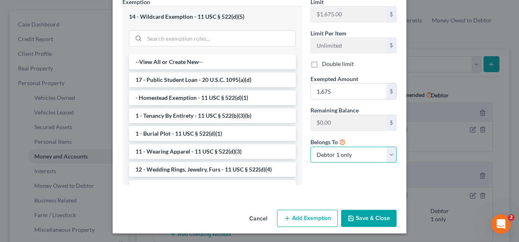
select select "1"
click at [311, 147] on select "Debtor 1 only Debtor 2 only Debtor 1 and Debtor 2 only" at bounding box center [354, 155] width 86 height 16
click at [377, 211] on button "Save & Close" at bounding box center [368, 218] width 55 height 17
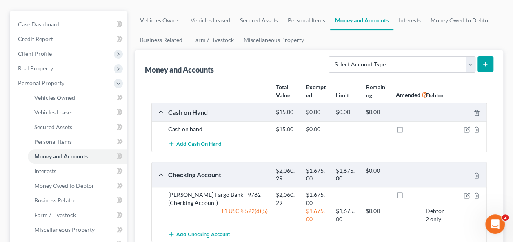
click at [358, 147] on div "Add Cash on Hand" at bounding box center [325, 144] width 323 height 15
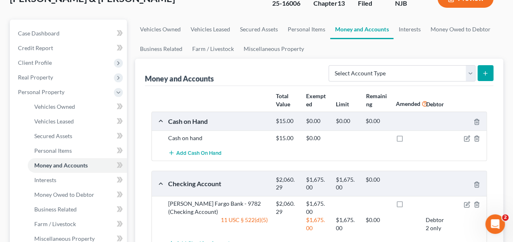
scroll to position [46, 0]
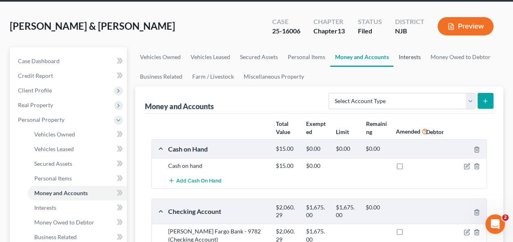
click at [406, 51] on link "Interests" at bounding box center [409, 57] width 32 height 20
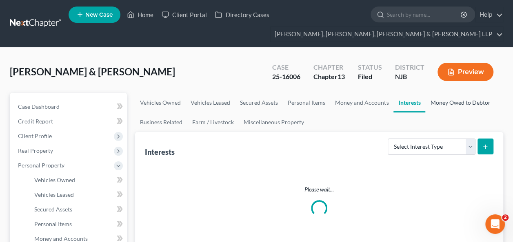
click at [443, 100] on link "Money Owed to Debtor" at bounding box center [460, 103] width 70 height 20
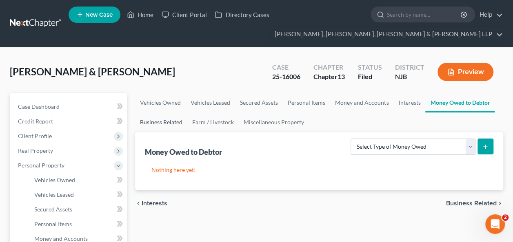
click at [164, 122] on link "Business Related" at bounding box center [161, 123] width 52 height 20
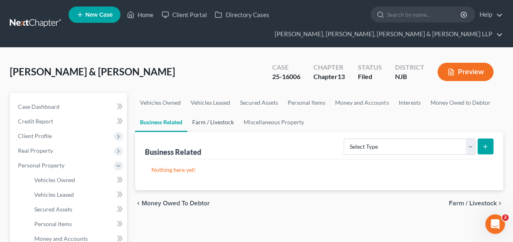
click at [217, 125] on link "Farm / Livestock" at bounding box center [212, 123] width 51 height 20
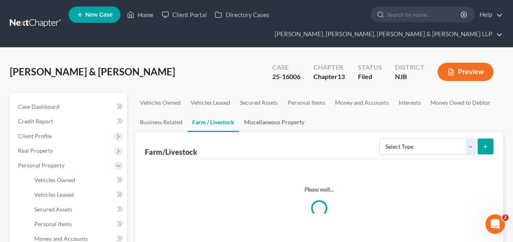
click at [266, 116] on link "Miscellaneous Property" at bounding box center [274, 123] width 70 height 20
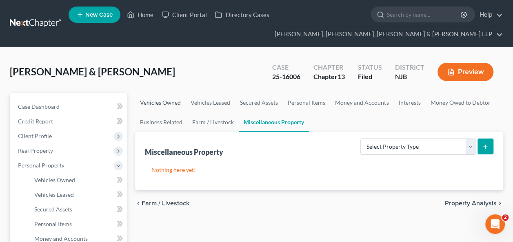
click at [167, 102] on link "Vehicles Owned" at bounding box center [160, 103] width 51 height 20
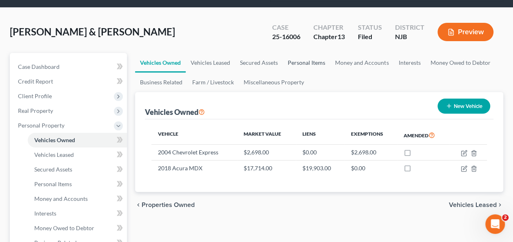
click at [312, 64] on link "Personal Items" at bounding box center [306, 63] width 47 height 20
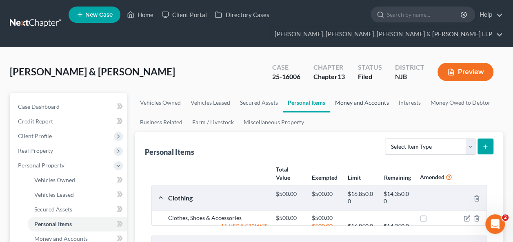
click at [356, 111] on link "Money and Accounts" at bounding box center [361, 103] width 63 height 20
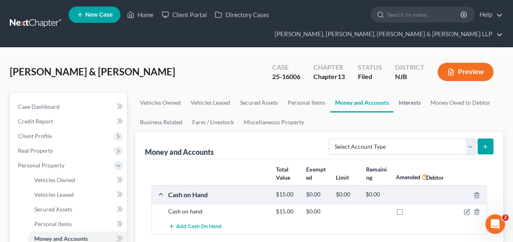
click at [407, 95] on link "Interests" at bounding box center [409, 103] width 32 height 20
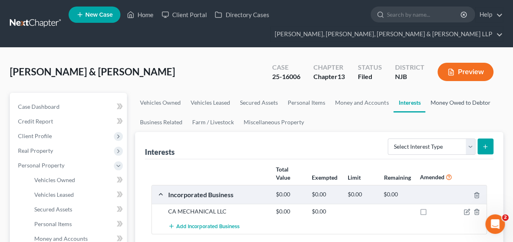
click at [435, 101] on link "Money Owed to Debtor" at bounding box center [460, 103] width 70 height 20
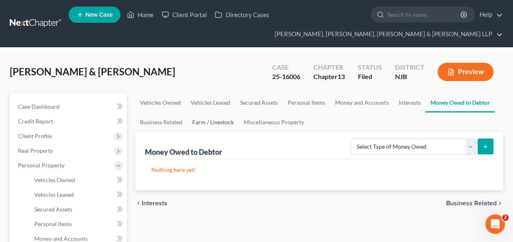
click at [200, 116] on link "Farm / Livestock" at bounding box center [212, 123] width 51 height 20
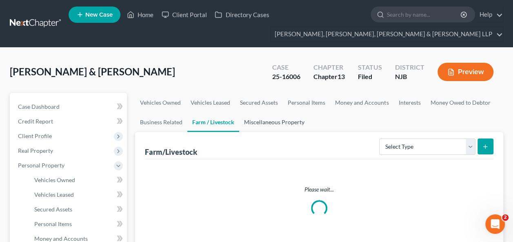
click at [255, 126] on link "Miscellaneous Property" at bounding box center [274, 123] width 70 height 20
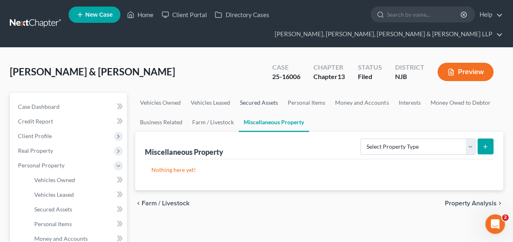
click at [250, 102] on link "Secured Assets" at bounding box center [259, 103] width 48 height 20
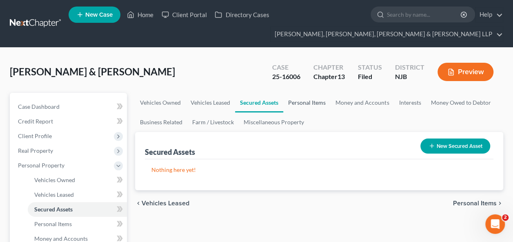
click at [314, 99] on link "Personal Items" at bounding box center [306, 103] width 47 height 20
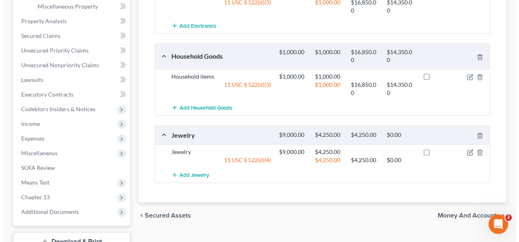
scroll to position [366, 0]
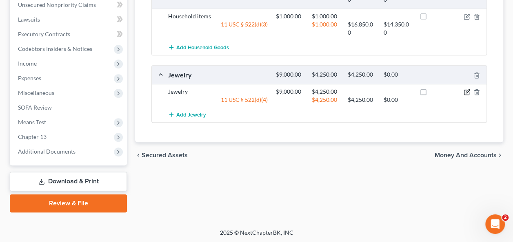
click at [465, 89] on icon "button" at bounding box center [467, 92] width 7 height 7
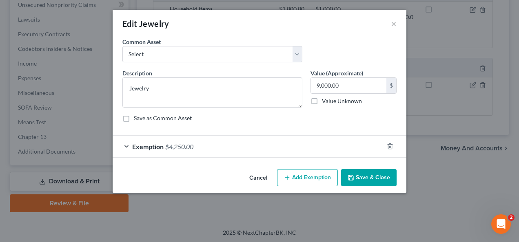
click at [293, 178] on button "Add Exemption" at bounding box center [307, 177] width 61 height 17
select select "2"
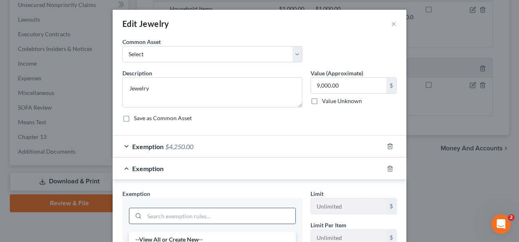
click at [290, 208] on div at bounding box center [212, 216] width 167 height 16
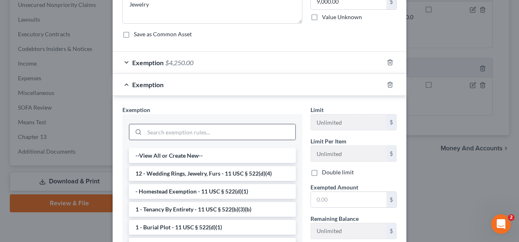
scroll to position [87, 0]
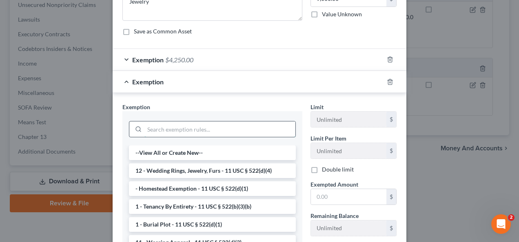
click at [241, 126] on input "search" at bounding box center [219, 130] width 151 height 16
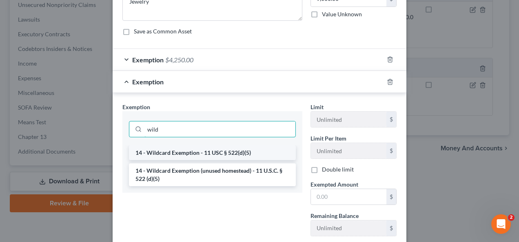
type input "wild"
click at [226, 151] on li "14 - Wildcard Exemption - 11 USC § 522(d)(5)" at bounding box center [212, 153] width 167 height 15
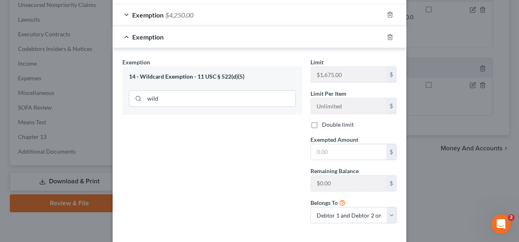
scroll to position [169, 0]
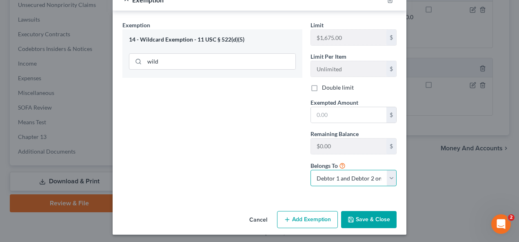
click at [386, 172] on select "Debtor 1 only Debtor 2 only Debtor 1 and Debtor 2 only" at bounding box center [354, 178] width 86 height 16
select select "0"
click at [311, 170] on select "Debtor 1 only Debtor 2 only Debtor 1 and Debtor 2 only" at bounding box center [354, 178] width 86 height 16
click at [327, 116] on input "text" at bounding box center [348, 115] width 75 height 16
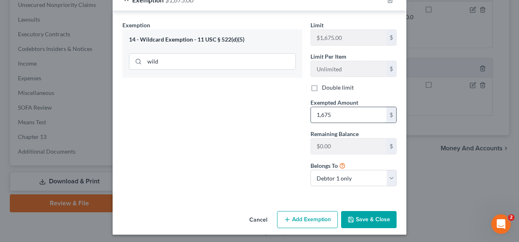
type input "1,675"
click at [369, 222] on button "Save & Close" at bounding box center [368, 219] width 55 height 17
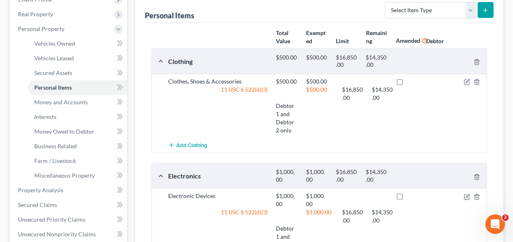
scroll to position [0, 0]
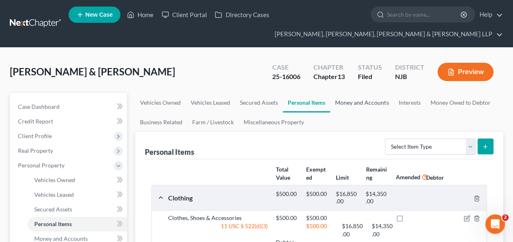
click at [359, 98] on link "Money and Accounts" at bounding box center [361, 103] width 63 height 20
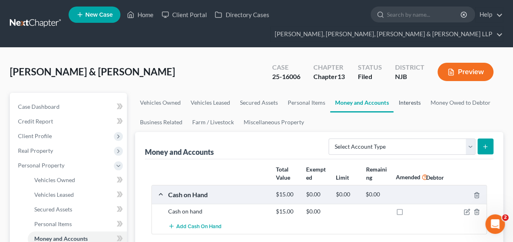
click at [412, 96] on link "Interests" at bounding box center [409, 103] width 32 height 20
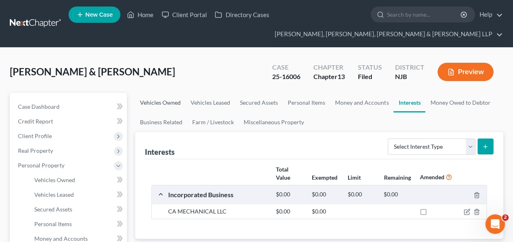
click at [153, 105] on link "Vehicles Owned" at bounding box center [160, 103] width 51 height 20
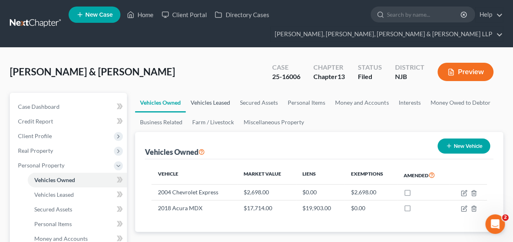
click at [206, 104] on link "Vehicles Leased" at bounding box center [210, 103] width 49 height 20
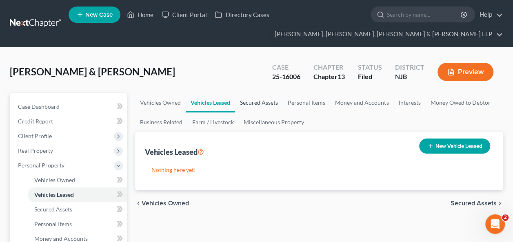
click at [261, 106] on link "Secured Assets" at bounding box center [259, 103] width 48 height 20
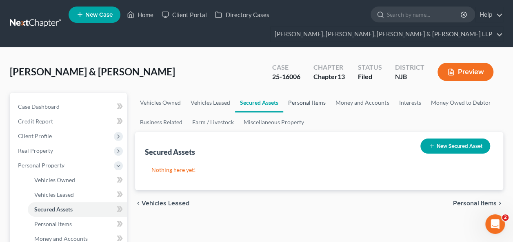
click at [294, 106] on link "Personal Items" at bounding box center [306, 103] width 47 height 20
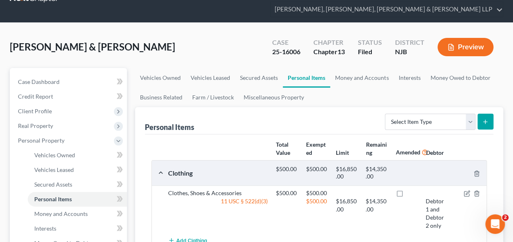
scroll to position [33, 0]
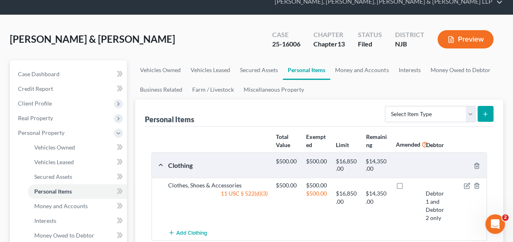
click at [306, 213] on div "$500.00" at bounding box center [317, 206] width 30 height 33
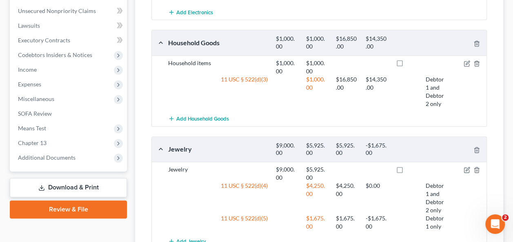
scroll to position [442, 0]
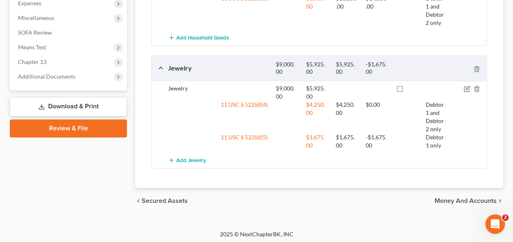
click at [333, 56] on div "Jewelry $9,000.00 $5,925.00 $5,925.00 -$1,675.00" at bounding box center [317, 68] width 331 height 25
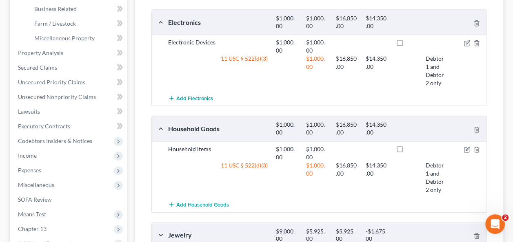
scroll to position [366, 0]
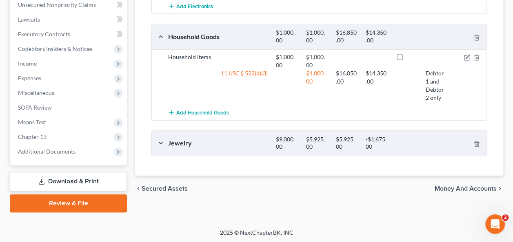
click at [345, 144] on div "$5,925.00" at bounding box center [347, 143] width 30 height 15
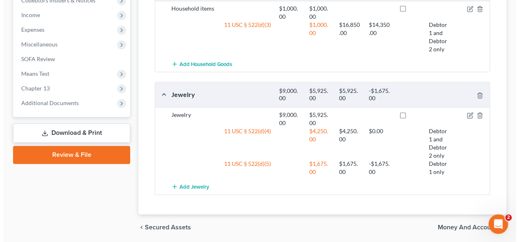
scroll to position [442, 0]
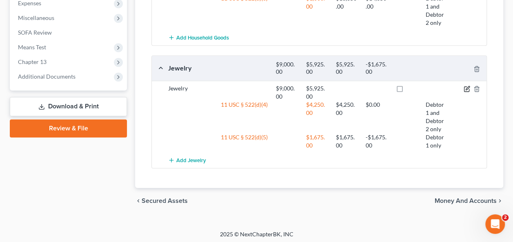
click at [468, 89] on icon "button" at bounding box center [466, 89] width 5 height 5
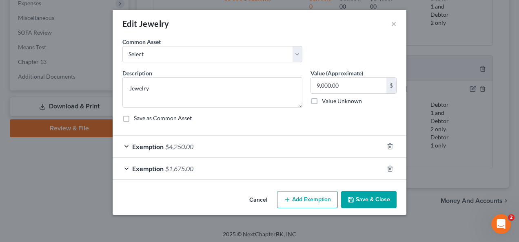
click at [304, 175] on div "Exemption $1,675.00" at bounding box center [248, 169] width 271 height 22
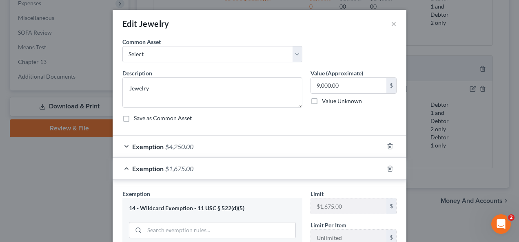
click at [312, 153] on div "Exemption $4,250.00" at bounding box center [248, 147] width 271 height 22
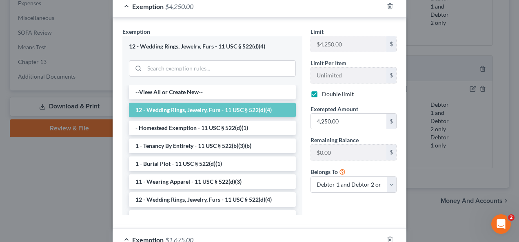
scroll to position [157, 0]
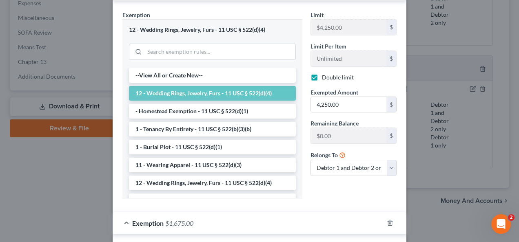
click at [315, 215] on div "Exemption $1,675.00" at bounding box center [248, 224] width 271 height 22
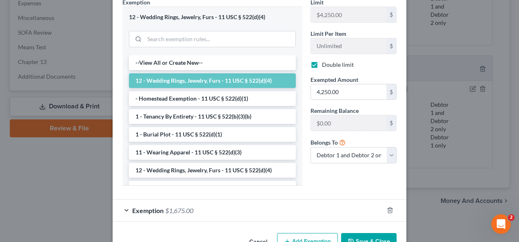
scroll to position [193, 0]
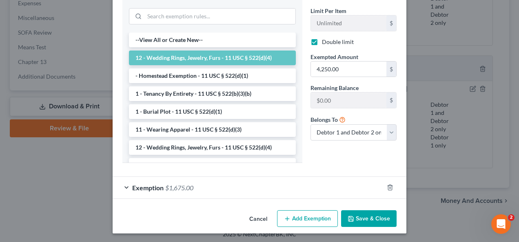
click at [255, 184] on div "Exemption $1,675.00" at bounding box center [248, 188] width 271 height 22
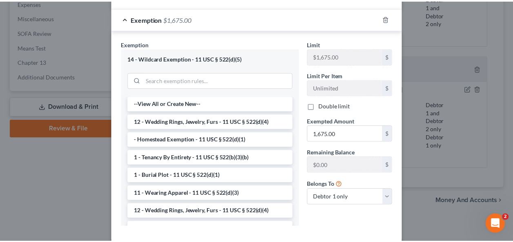
scroll to position [383, 0]
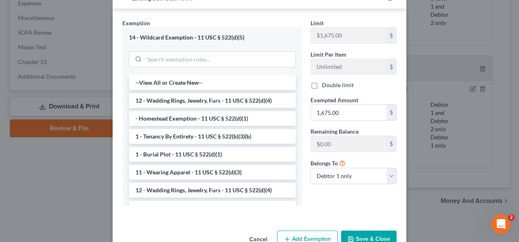
click at [331, 82] on label "Double limit" at bounding box center [338, 85] width 32 height 8
click at [331, 82] on input "Double limit" at bounding box center [327, 83] width 5 height 5
checkbox input "true"
click at [369, 241] on button "Save & Close" at bounding box center [368, 239] width 55 height 17
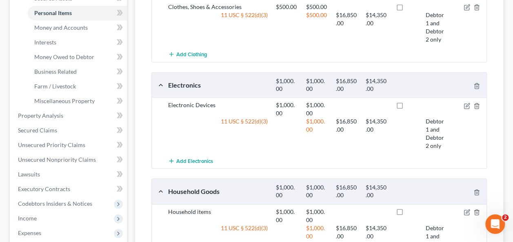
scroll to position [207, 0]
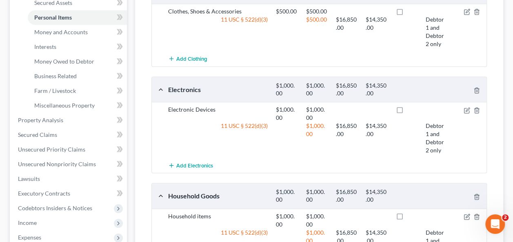
click at [390, 171] on div "Add Electronics" at bounding box center [325, 165] width 323 height 15
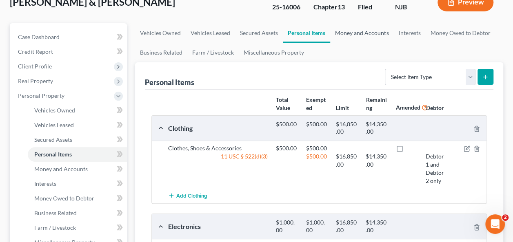
click at [364, 35] on link "Money and Accounts" at bounding box center [361, 33] width 63 height 20
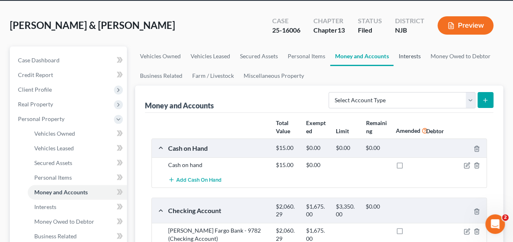
click at [410, 58] on link "Interests" at bounding box center [409, 57] width 32 height 20
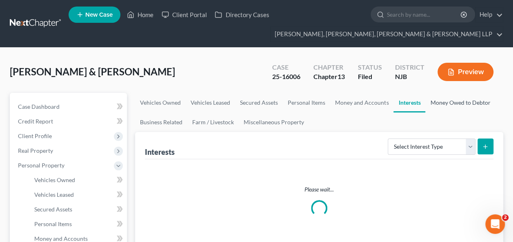
click at [458, 102] on link "Money Owed to Debtor" at bounding box center [460, 103] width 70 height 20
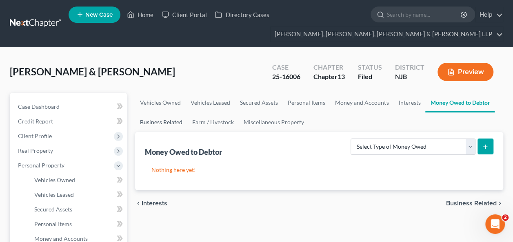
click at [165, 126] on link "Business Related" at bounding box center [161, 123] width 52 height 20
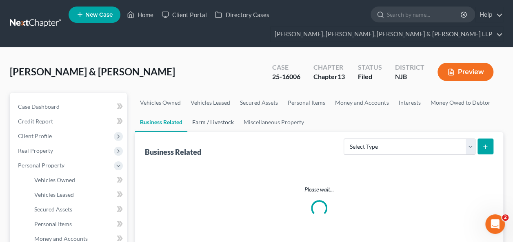
click at [214, 128] on link "Farm / Livestock" at bounding box center [212, 123] width 51 height 20
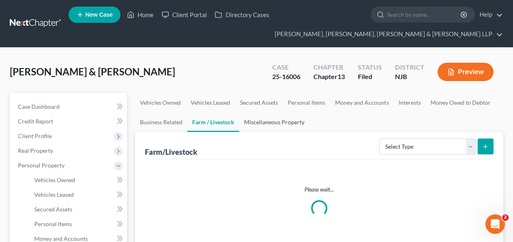
click at [275, 124] on link "Miscellaneous Property" at bounding box center [274, 123] width 70 height 20
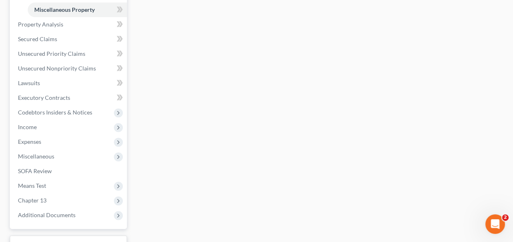
scroll to position [366, 0]
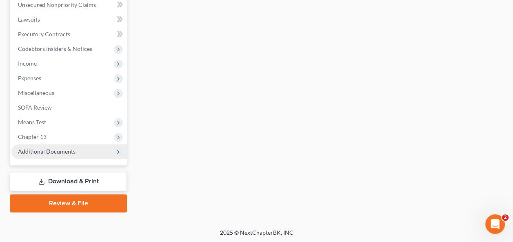
click at [79, 147] on span "Additional Documents" at bounding box center [68, 151] width 115 height 15
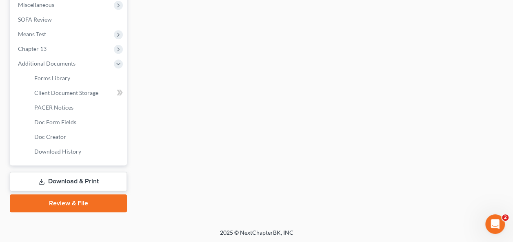
click at [69, 188] on link "Download & Print" at bounding box center [68, 181] width 117 height 19
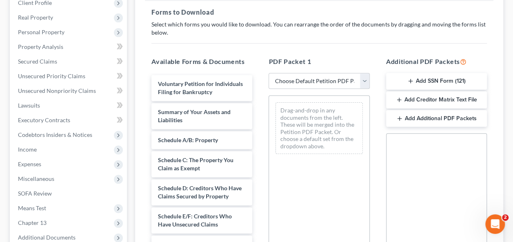
scroll to position [134, 0]
click at [366, 79] on select "Choose Default Petition PDF Packet Complete Bankruptcy Petition (all forms and …" at bounding box center [319, 81] width 101 height 16
select select "2"
click at [269, 73] on select "Choose Default Petition PDF Packet Complete Bankruptcy Petition (all forms and …" at bounding box center [319, 81] width 101 height 16
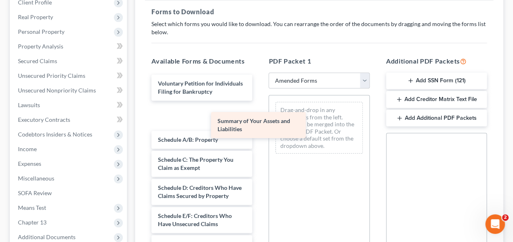
drag, startPoint x: 183, startPoint y: 122, endPoint x: 293, endPoint y: 122, distance: 110.2
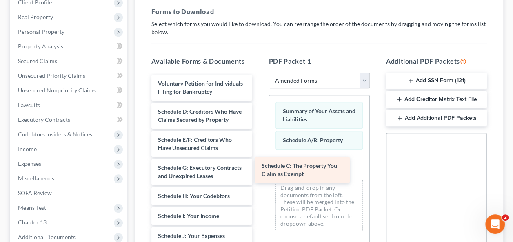
drag, startPoint x: 213, startPoint y: 127, endPoint x: 324, endPoint y: 180, distance: 123.2
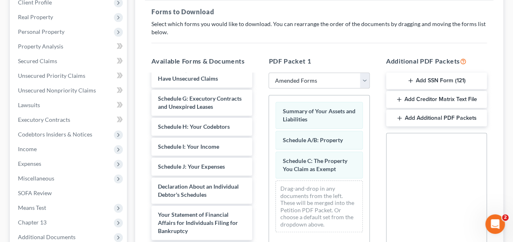
scroll to position [71, 0]
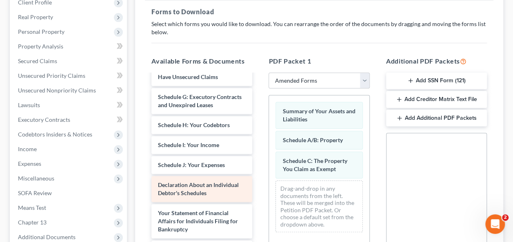
click at [259, 220] on div "Voluntary Petition for Individuals Filing for Bankruptcy Schedule D: Creditors …" at bounding box center [202, 188] width 114 height 368
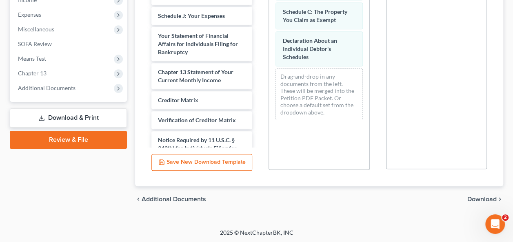
click at [478, 196] on span "Download" at bounding box center [481, 199] width 29 height 7
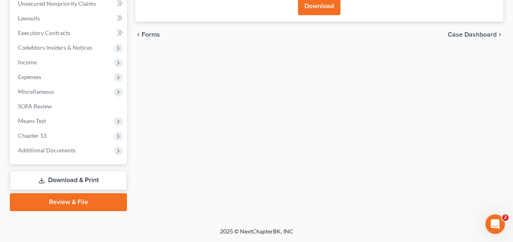
scroll to position [220, 0]
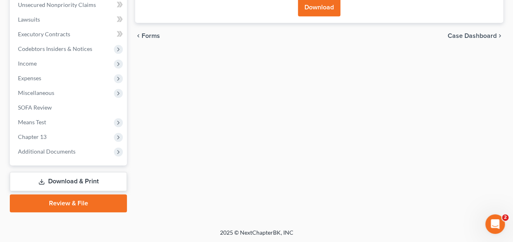
click at [411, 70] on div "Forms Download Forms Forms to Download Select which forms you would like to dow…" at bounding box center [319, 42] width 376 height 339
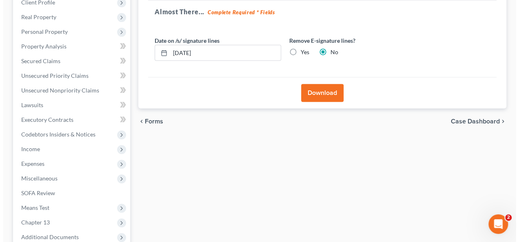
scroll to position [133, 0]
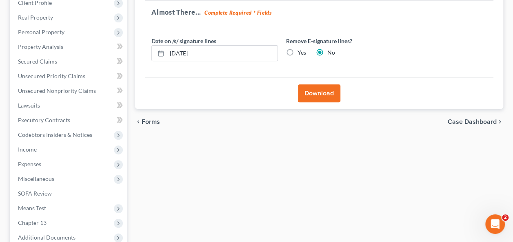
click at [322, 88] on button "Download" at bounding box center [319, 93] width 42 height 18
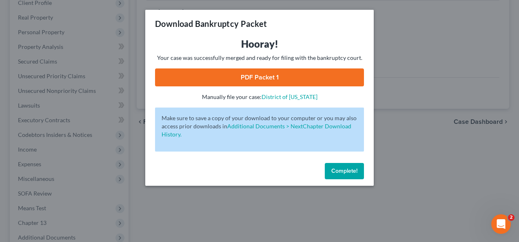
click at [281, 72] on link "PDF Packet 1" at bounding box center [259, 78] width 209 height 18
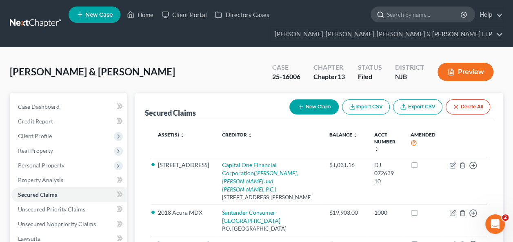
click at [393, 11] on input "search" at bounding box center [424, 14] width 75 height 15
paste input "[PERSON_NAME]"
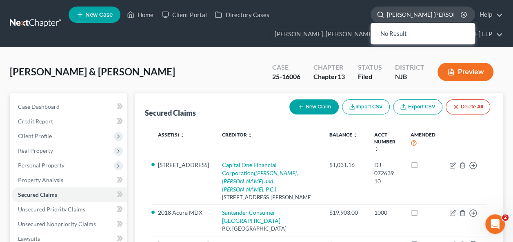
click at [423, 15] on input "Matthew Matthew" at bounding box center [424, 14] width 75 height 15
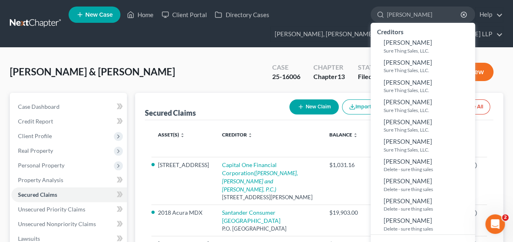
paste input "[PERSON_NAME]"
click at [423, 14] on input "Matthew Matthew" at bounding box center [424, 14] width 75 height 15
paste input "Moran"
click at [397, 18] on input "Matthew Moran" at bounding box center [424, 14] width 75 height 15
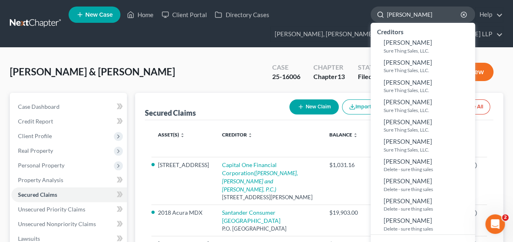
click at [412, 20] on input "Moran" at bounding box center [424, 14] width 75 height 15
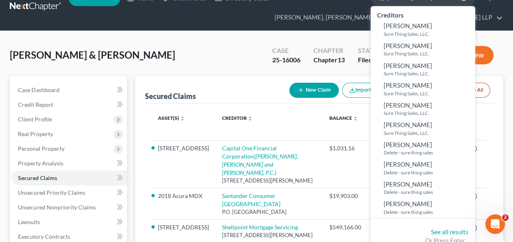
scroll to position [2, 0]
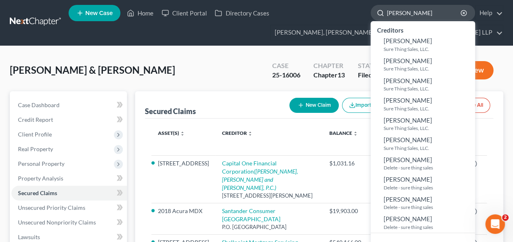
click at [388, 14] on input "Moran" at bounding box center [424, 12] width 75 height 15
paste input "search"
click at [388, 14] on input "Moran" at bounding box center [424, 12] width 75 height 15
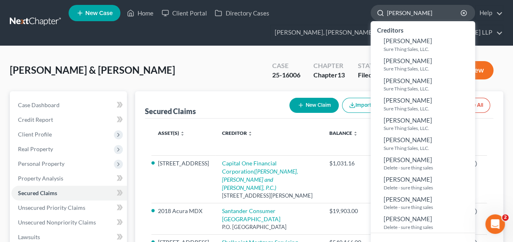
click at [395, 12] on input "Mathew Moran" at bounding box center [424, 12] width 75 height 15
type input "Matthew Moran"
click at [426, 15] on input "Matthew Moran" at bounding box center [424, 12] width 75 height 15
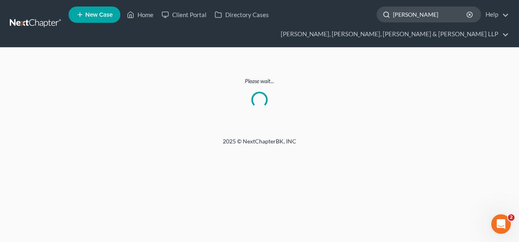
click at [418, 9] on input "Matthew Moran" at bounding box center [430, 14] width 75 height 15
